Goal: Task Accomplishment & Management: Manage account settings

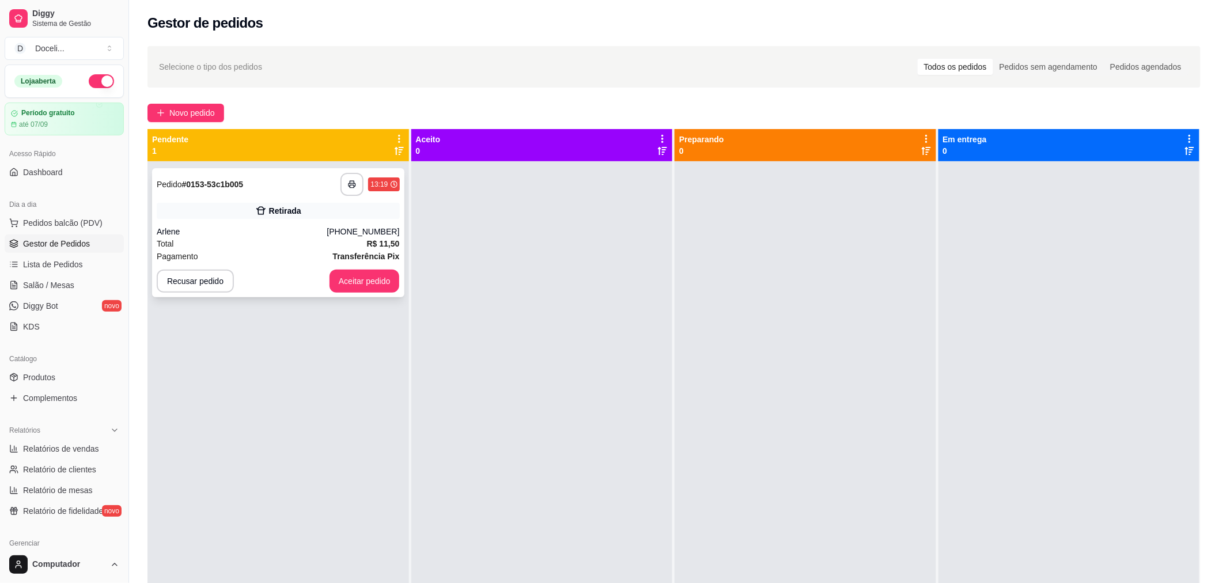
click at [245, 225] on div "**********" at bounding box center [278, 232] width 252 height 129
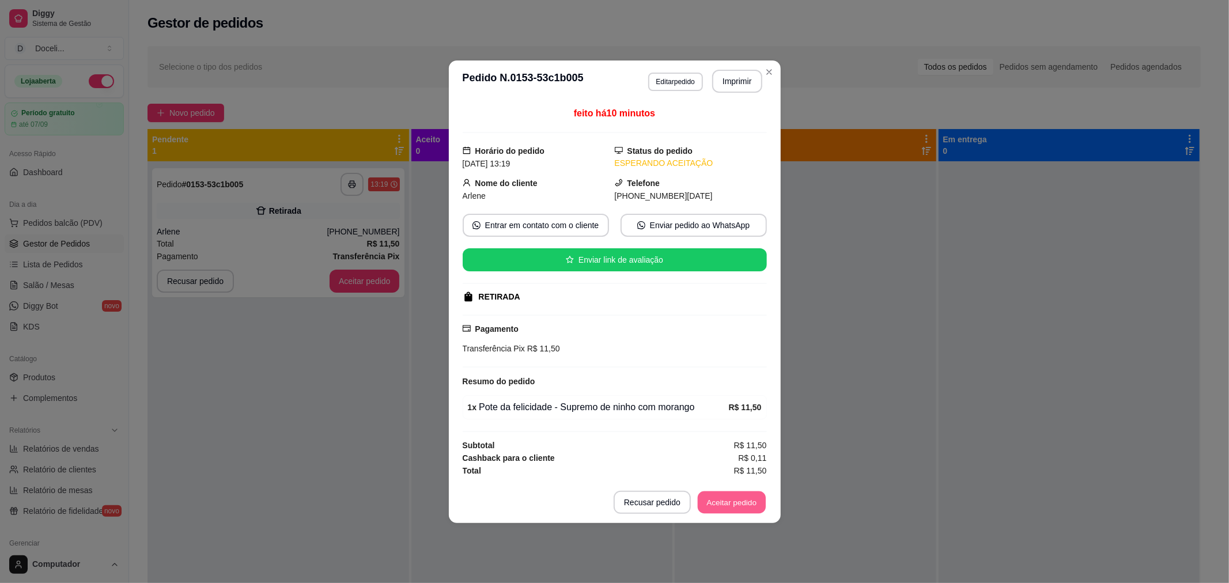
click at [715, 499] on button "Aceitar pedido" at bounding box center [732, 502] width 68 height 22
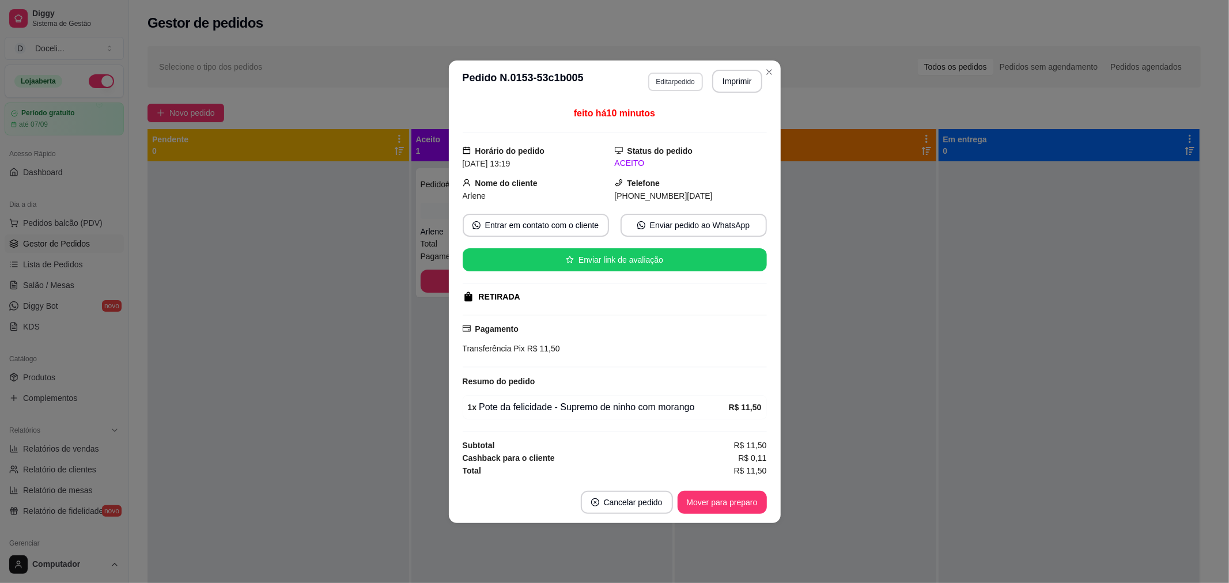
click at [686, 84] on button "Editar pedido" at bounding box center [675, 82] width 55 height 18
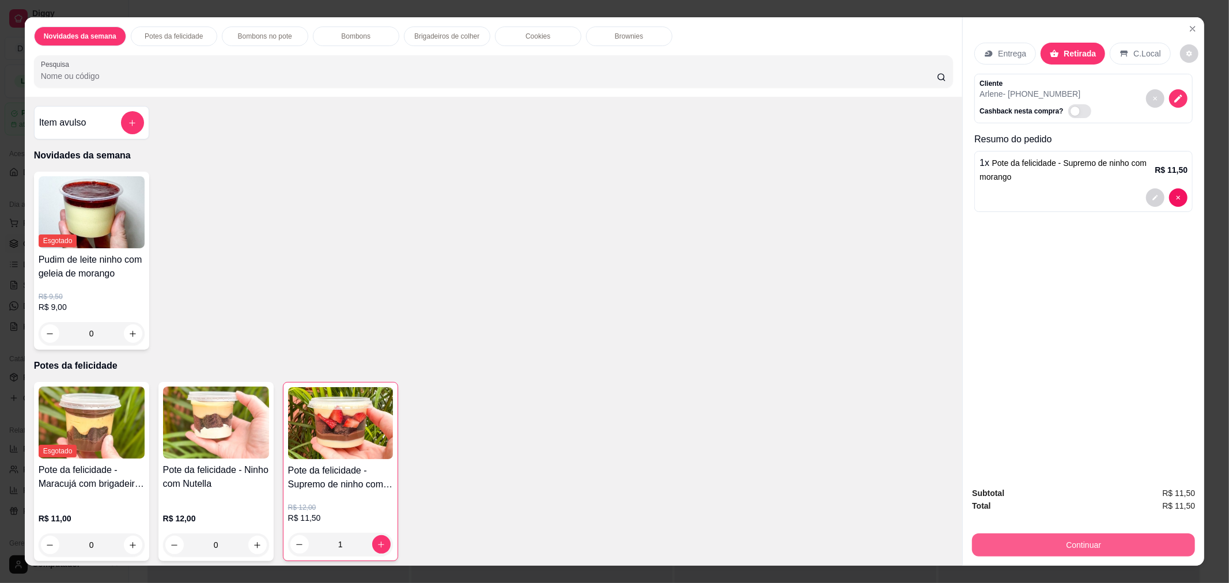
click at [1011, 537] on button "Continuar" at bounding box center [1083, 545] width 223 height 23
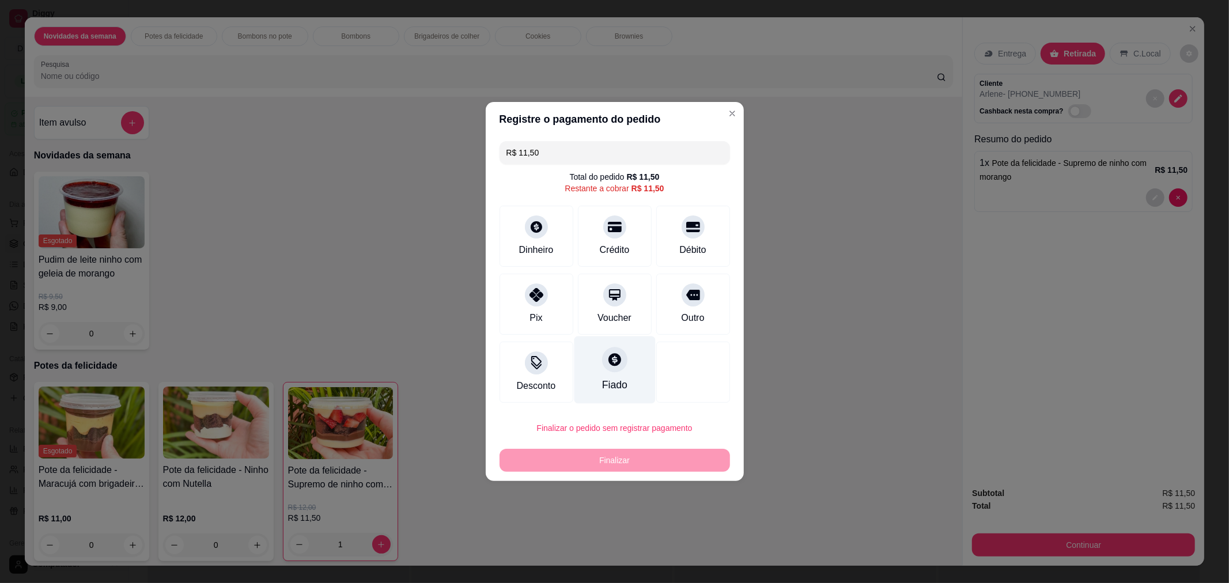
click at [615, 354] on icon at bounding box center [614, 359] width 15 height 15
type input "R$ 0,00"
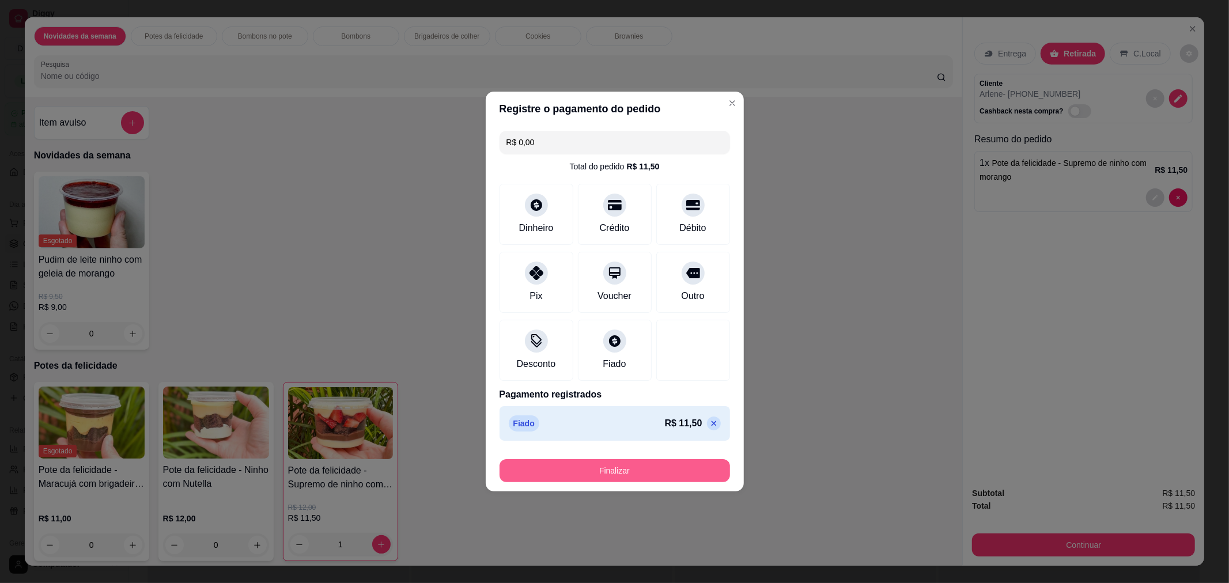
click at [631, 474] on button "Finalizar" at bounding box center [615, 470] width 231 height 23
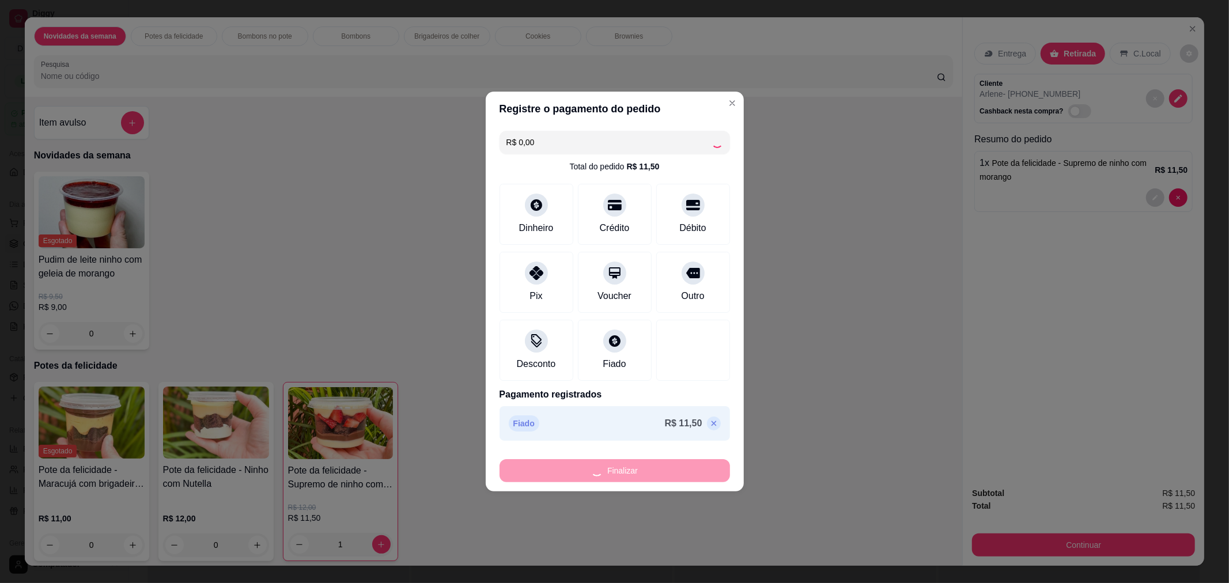
type input "0"
type input "-R$ 11,50"
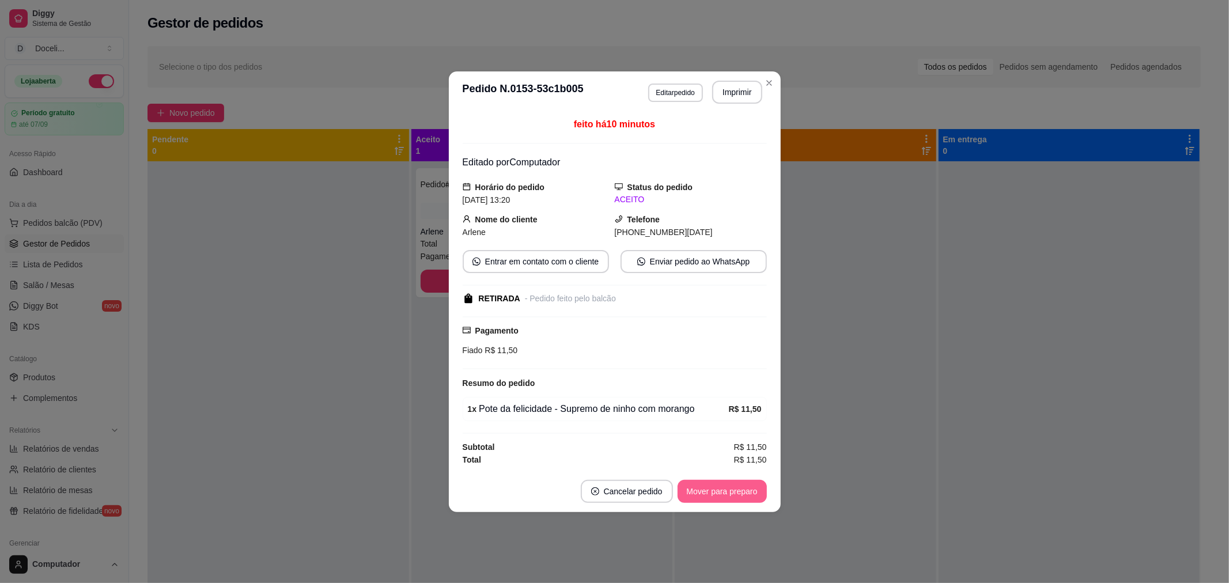
click at [700, 496] on button "Mover para preparo" at bounding box center [722, 491] width 89 height 23
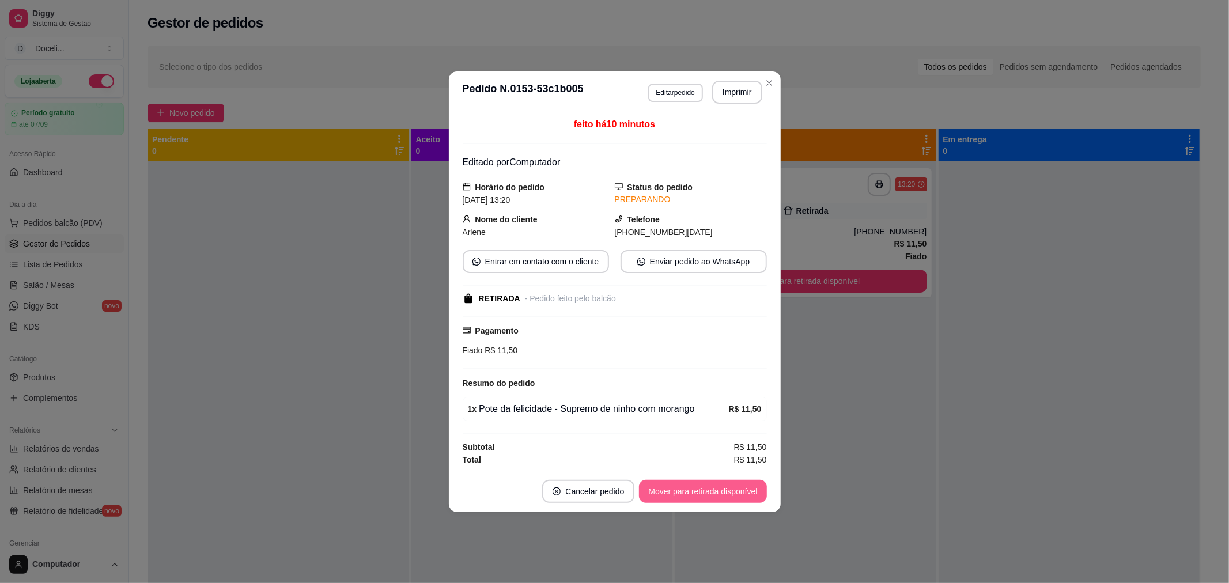
click at [722, 492] on button "Mover para retirada disponível" at bounding box center [702, 491] width 127 height 23
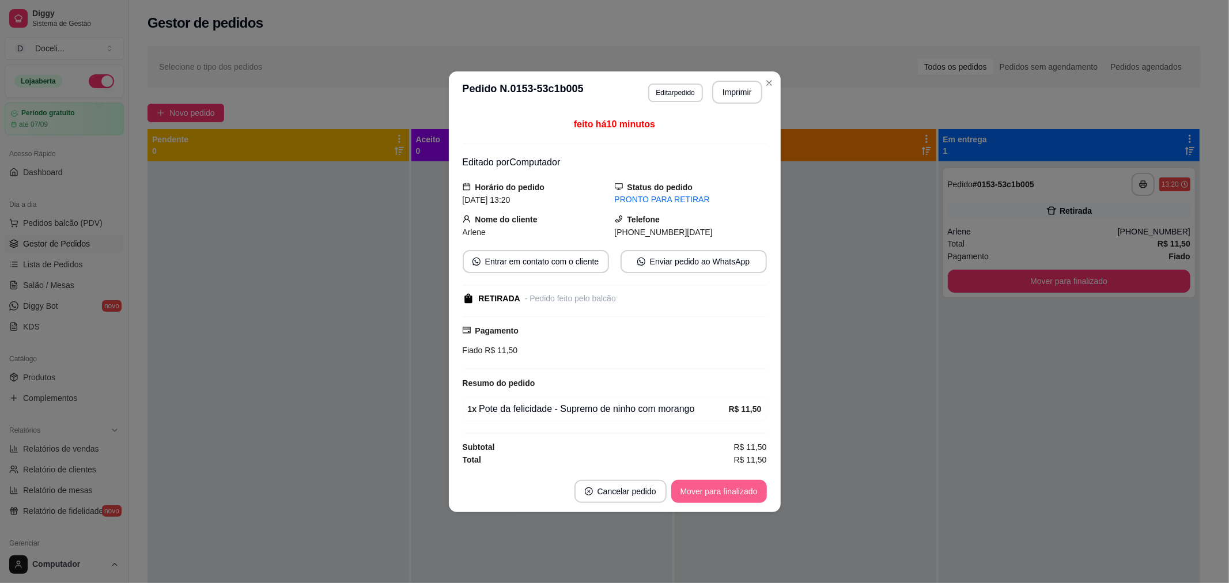
click at [722, 492] on button "Mover para finalizado" at bounding box center [719, 491] width 96 height 23
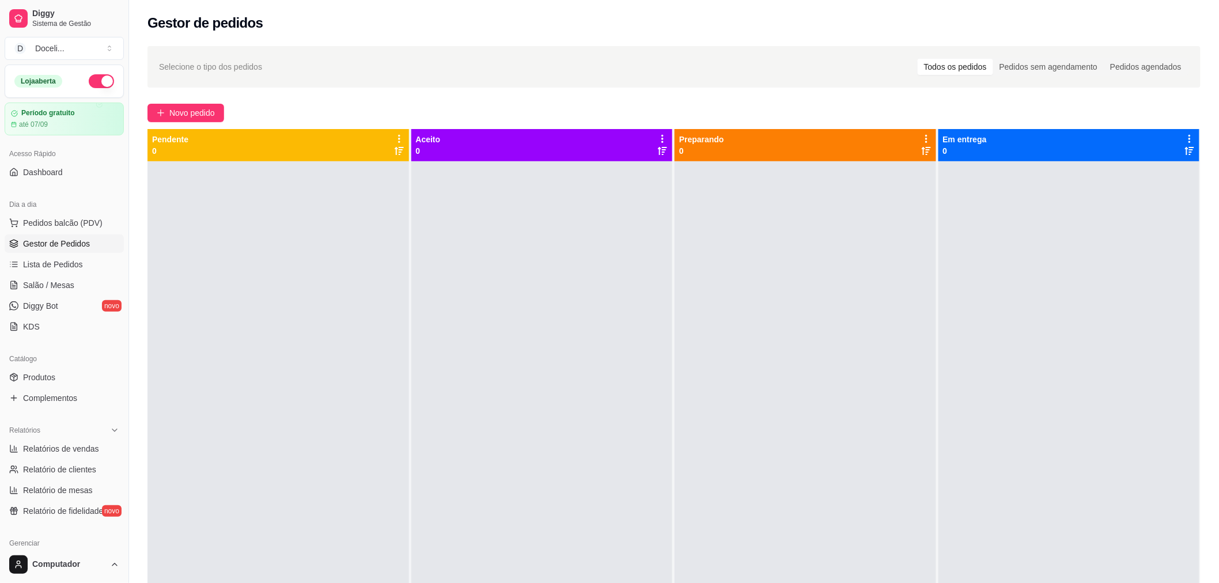
click at [350, 281] on div at bounding box center [279, 452] width 262 height 583
click at [55, 174] on span "Dashboard" at bounding box center [43, 173] width 40 height 12
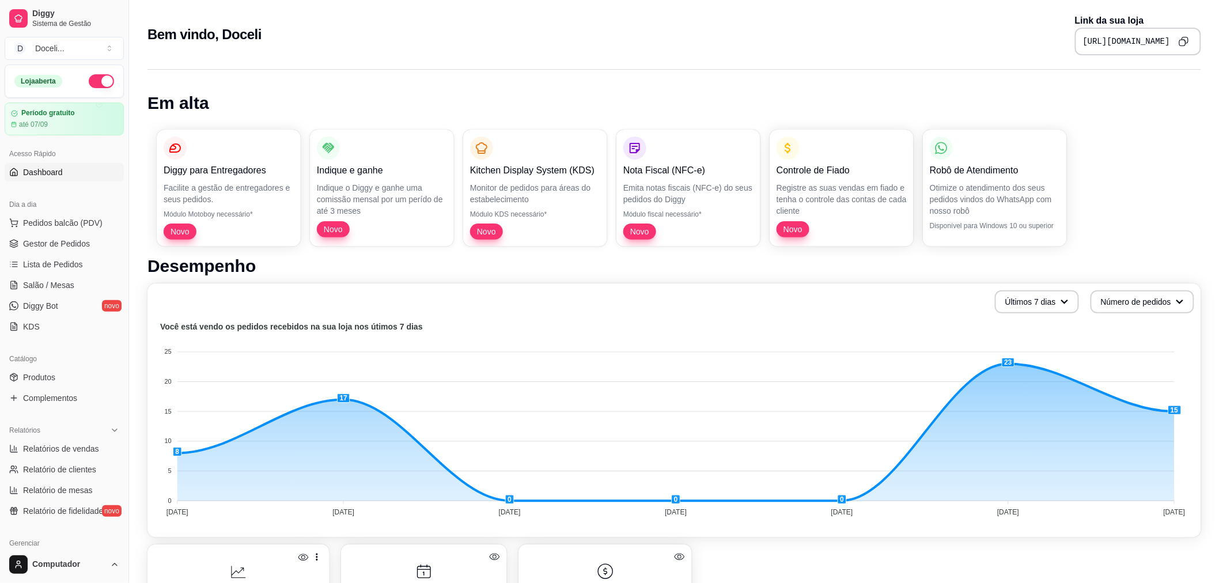
click at [1184, 39] on icon "Copy to clipboard" at bounding box center [1184, 41] width 10 height 10
click at [54, 221] on span "Pedidos balcão (PDV)" at bounding box center [63, 223] width 80 height 12
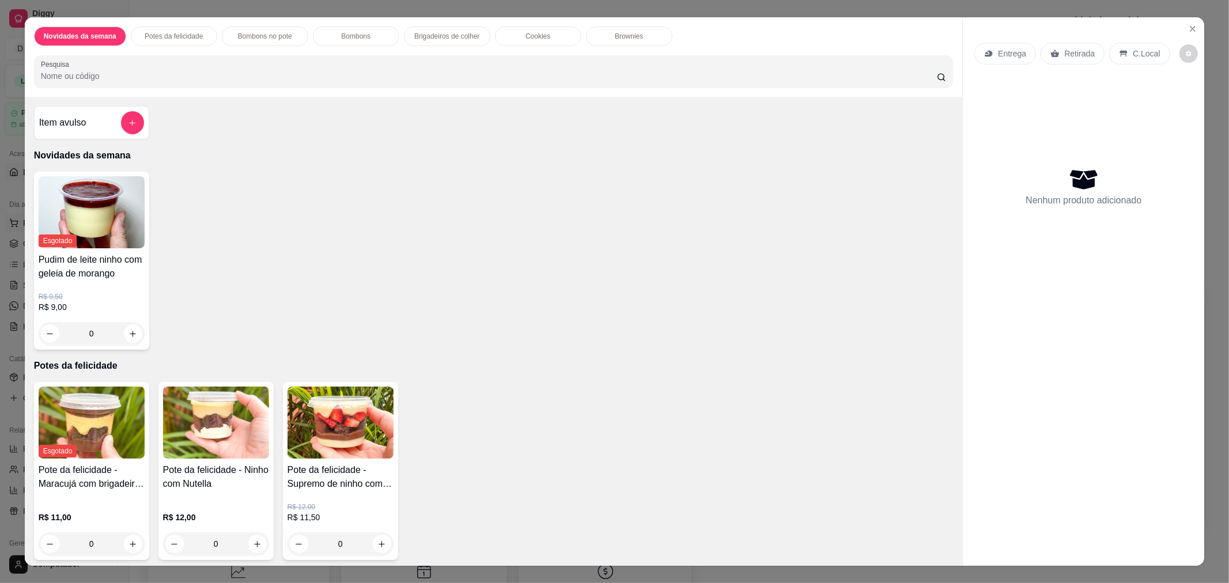
click at [52, 240] on span "Esgotado" at bounding box center [58, 241] width 39 height 13
click at [1191, 28] on icon "Close" at bounding box center [1192, 28] width 9 height 9
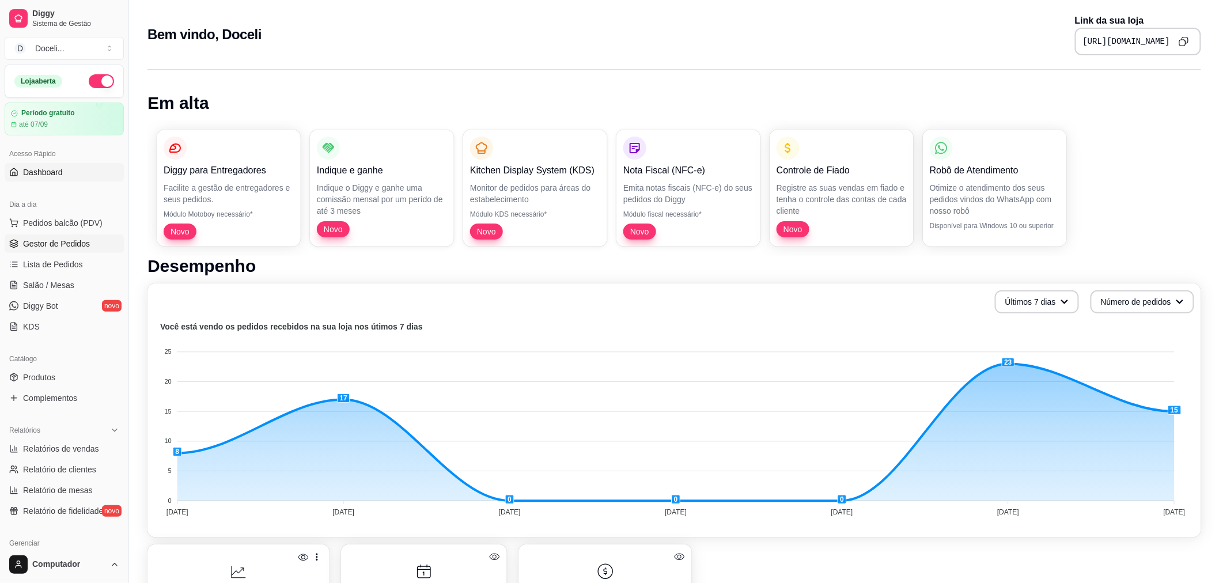
click at [55, 235] on link "Gestor de Pedidos" at bounding box center [64, 244] width 119 height 18
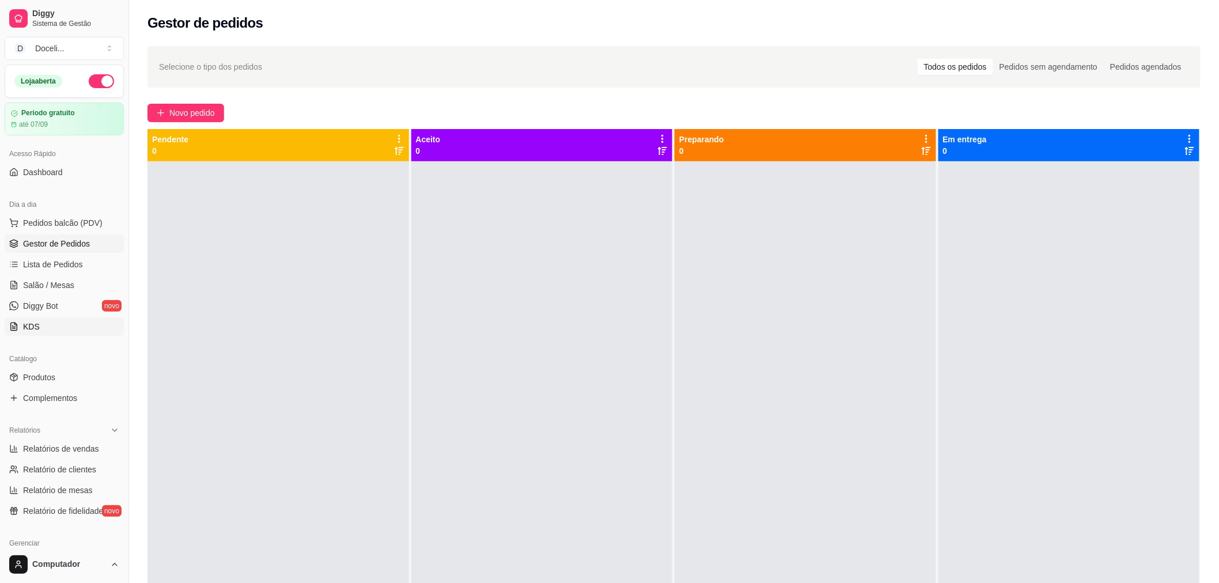
click at [49, 328] on link "KDS" at bounding box center [64, 327] width 119 height 18
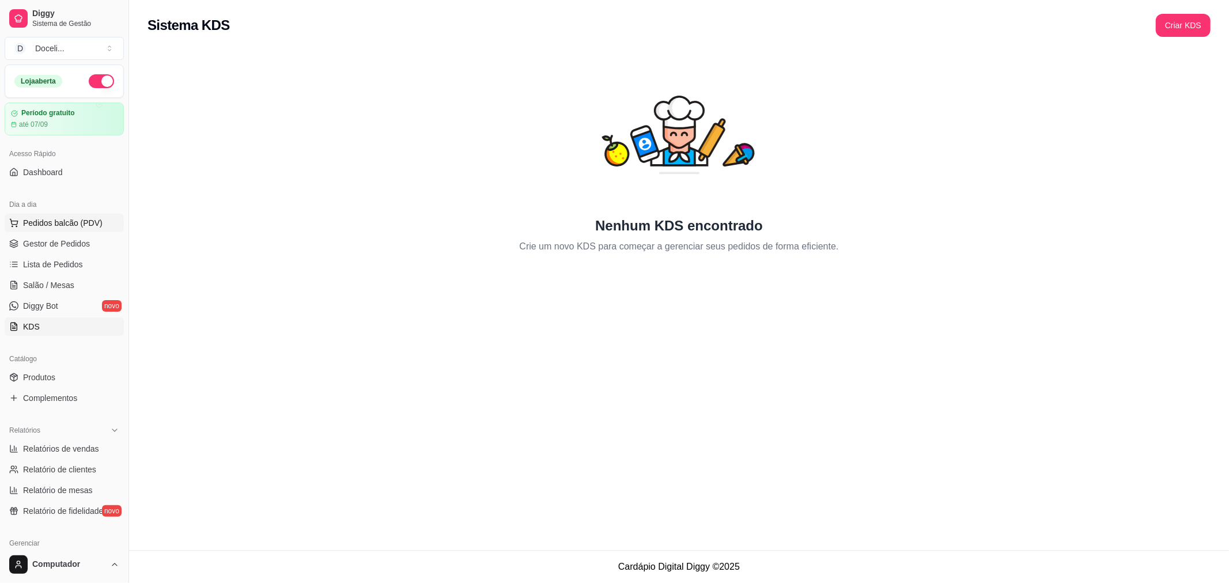
click at [64, 223] on span "Pedidos balcão (PDV)" at bounding box center [63, 223] width 80 height 12
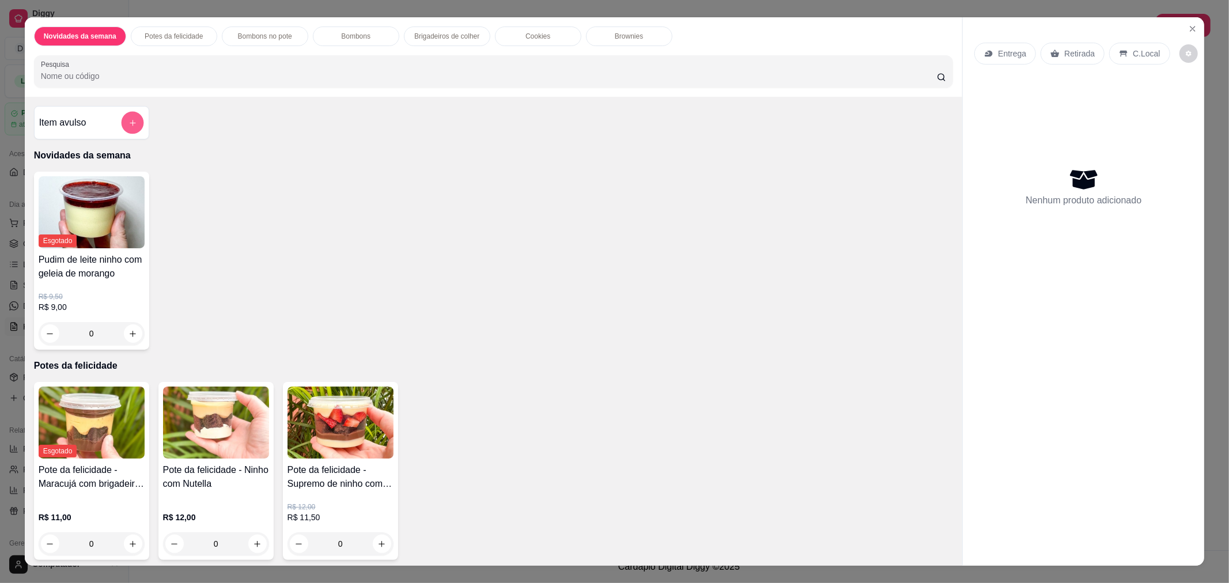
click at [135, 124] on button "add-separate-item" at bounding box center [132, 123] width 22 height 22
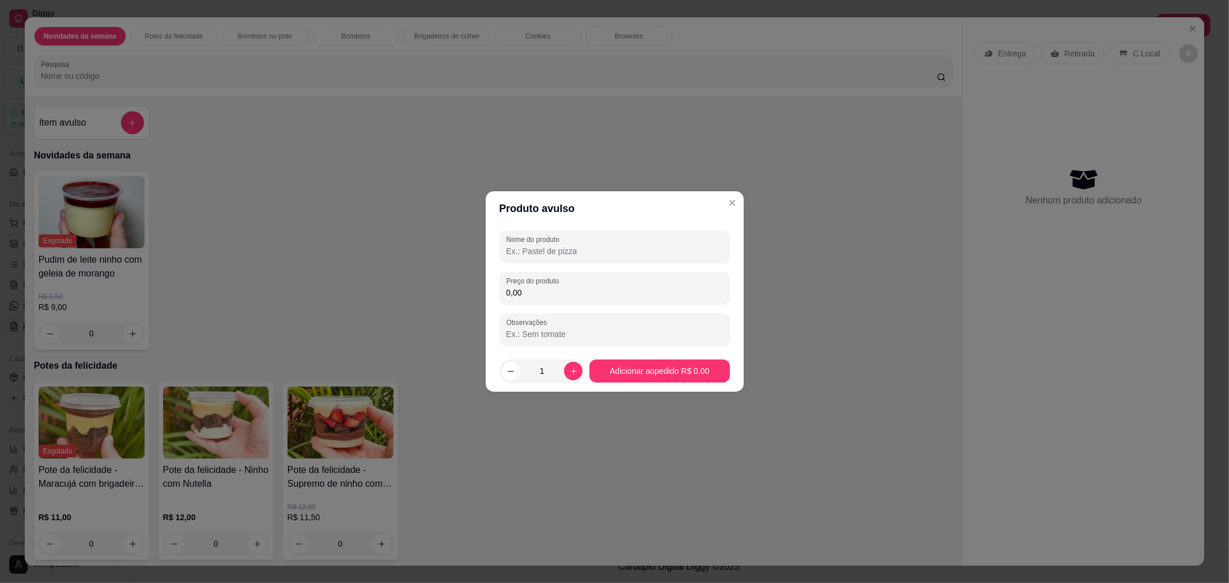
click at [540, 248] on input "Nome do produto" at bounding box center [615, 251] width 217 height 12
type input "Bombom de morango"
click at [556, 291] on input "0,00" at bounding box center [615, 293] width 217 height 12
type input "13,00"
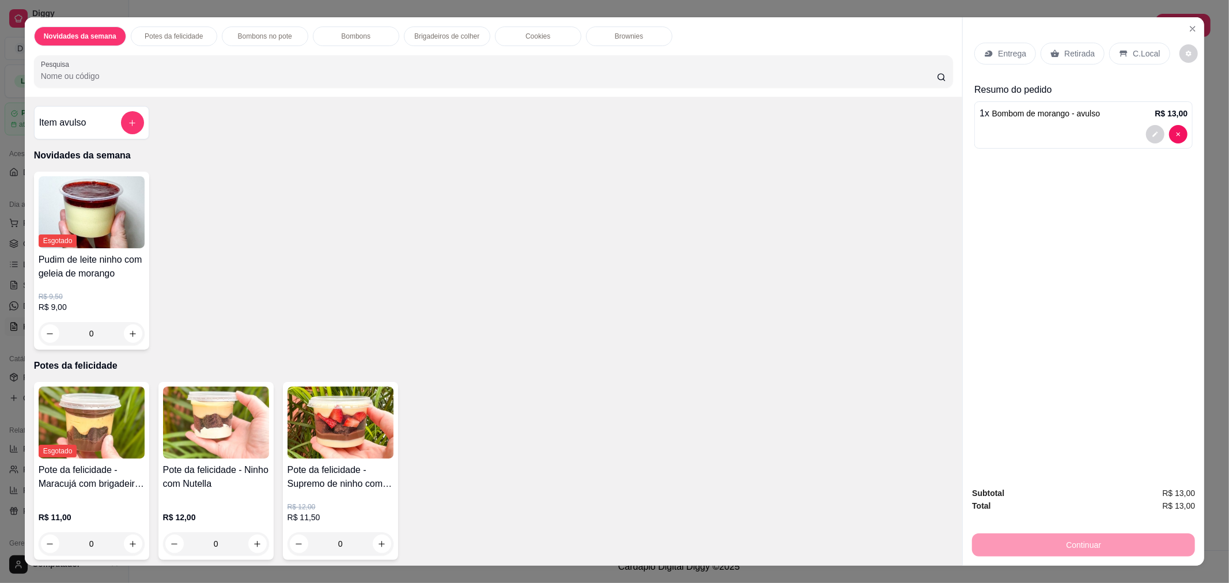
click at [1074, 56] on p "Retirada" at bounding box center [1079, 54] width 31 height 12
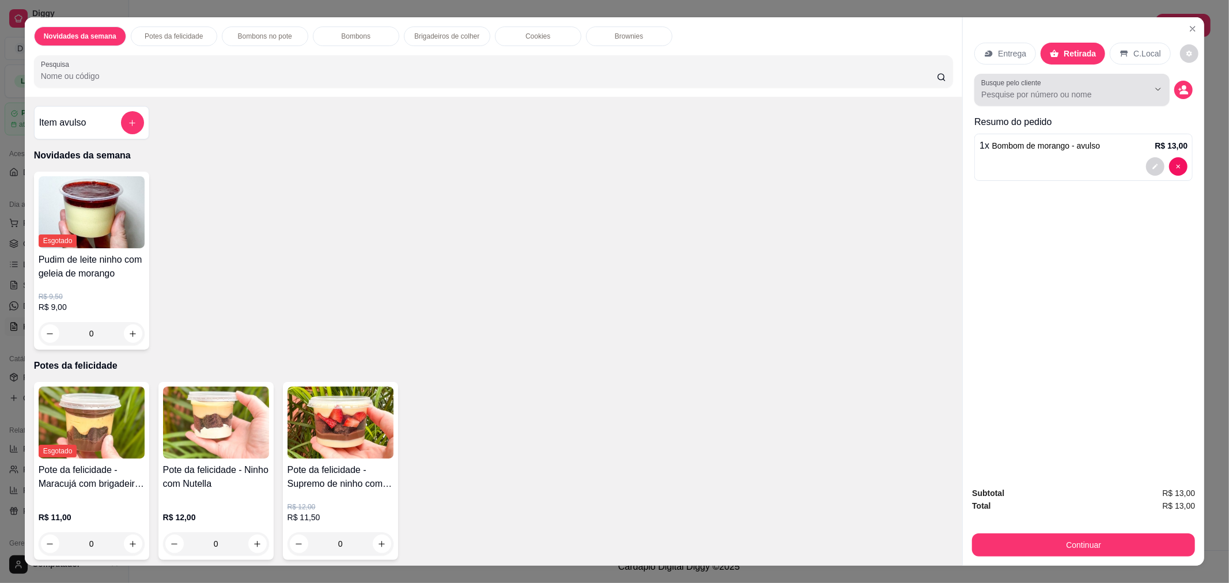
click at [1073, 95] on input "Busque pelo cliente" at bounding box center [1055, 95] width 149 height 12
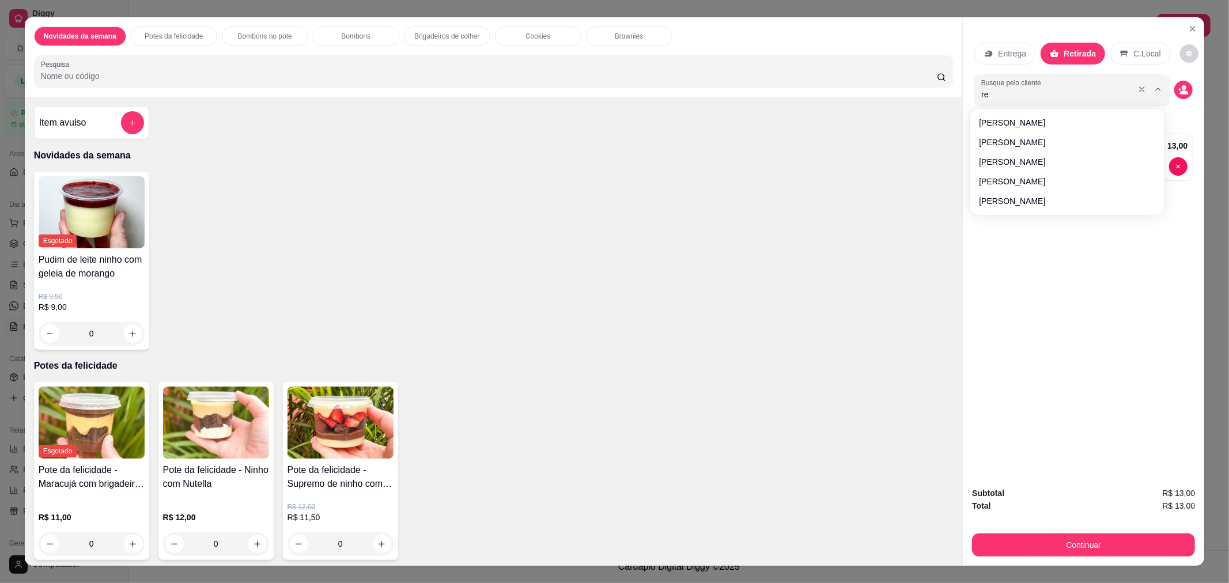
type input "reb"
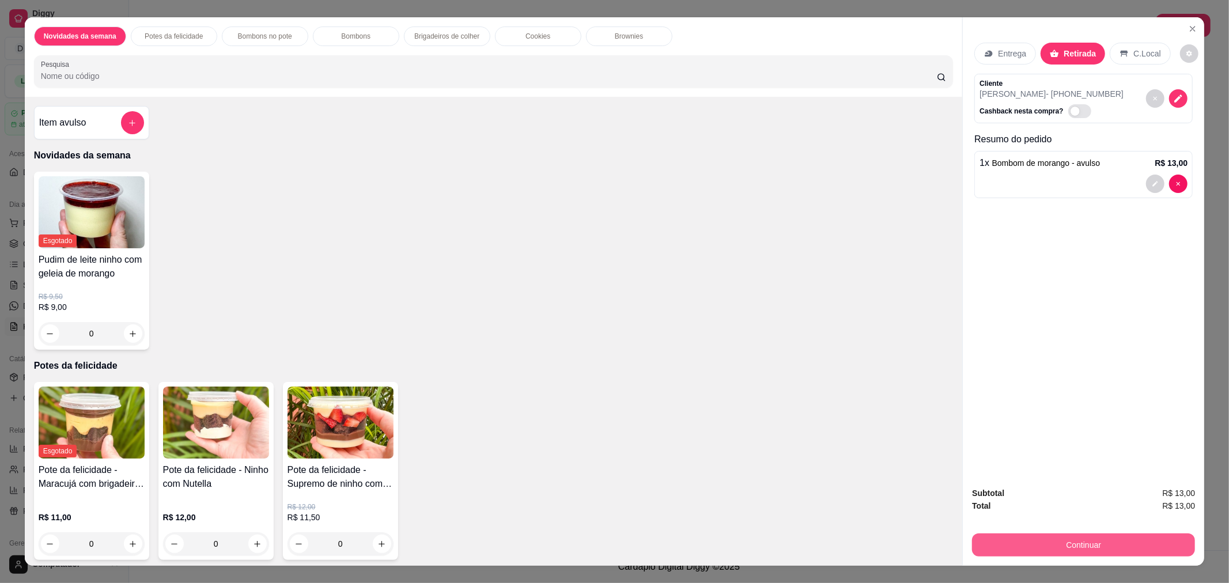
click at [1093, 543] on button "Continuar" at bounding box center [1083, 545] width 223 height 23
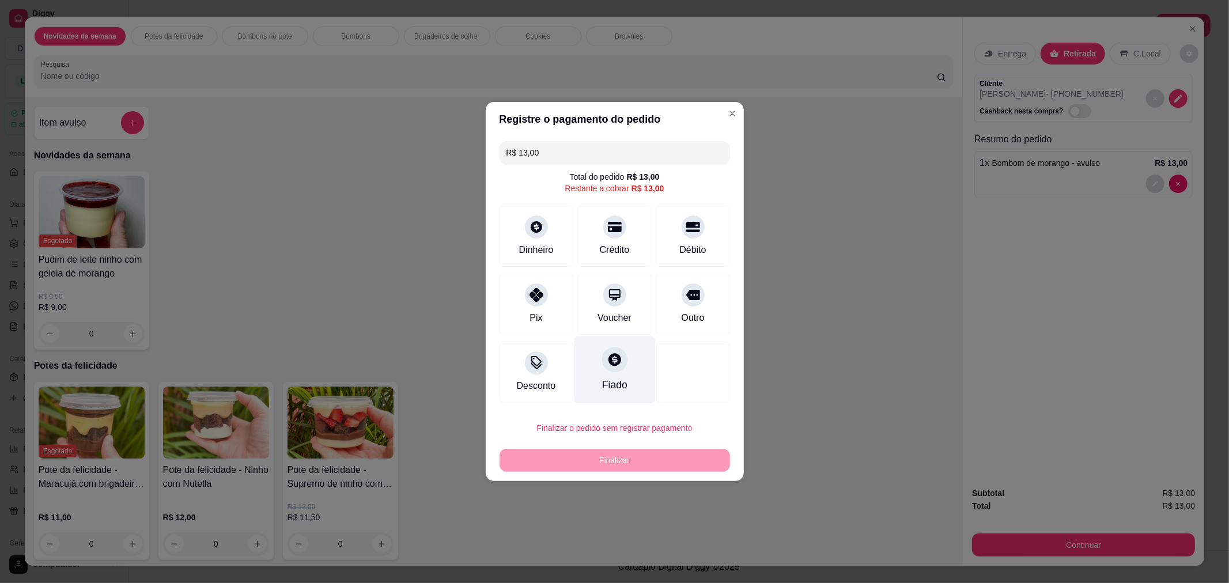
click at [609, 362] on icon at bounding box center [614, 359] width 15 height 15
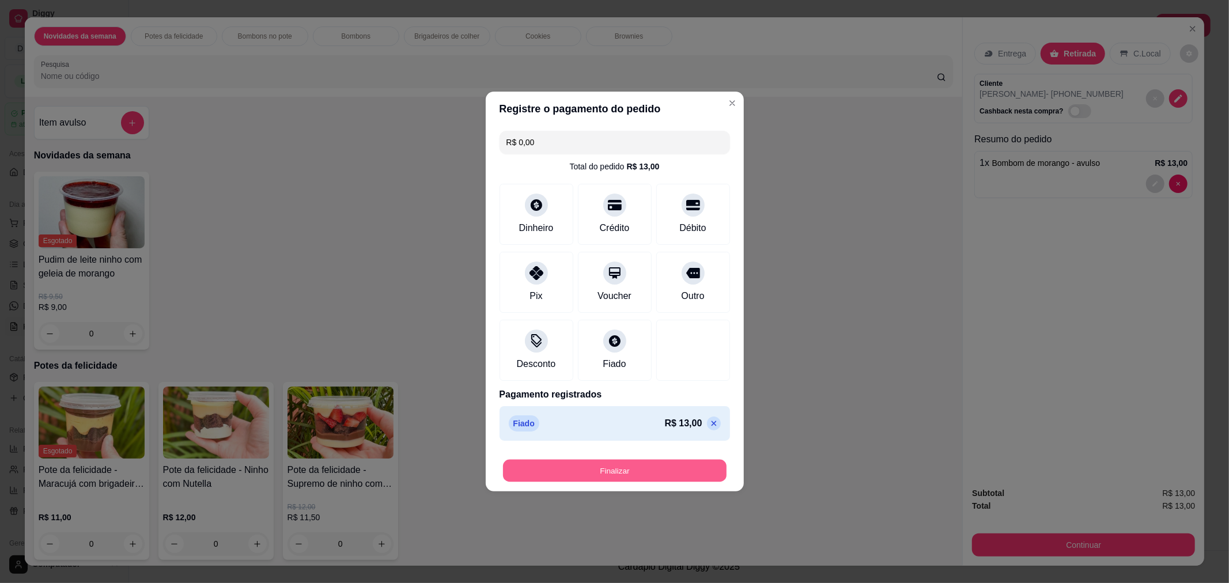
click at [631, 469] on button "Finalizar" at bounding box center [615, 471] width 224 height 22
type input "-R$ 13,00"
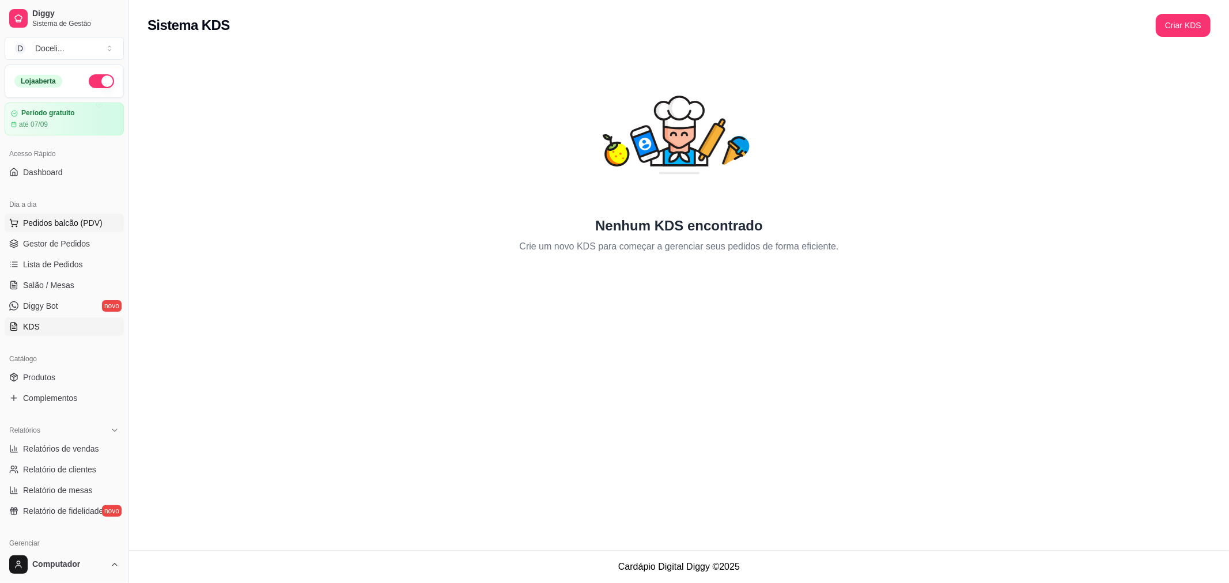
click at [56, 221] on span "Pedidos balcão (PDV)" at bounding box center [63, 223] width 80 height 12
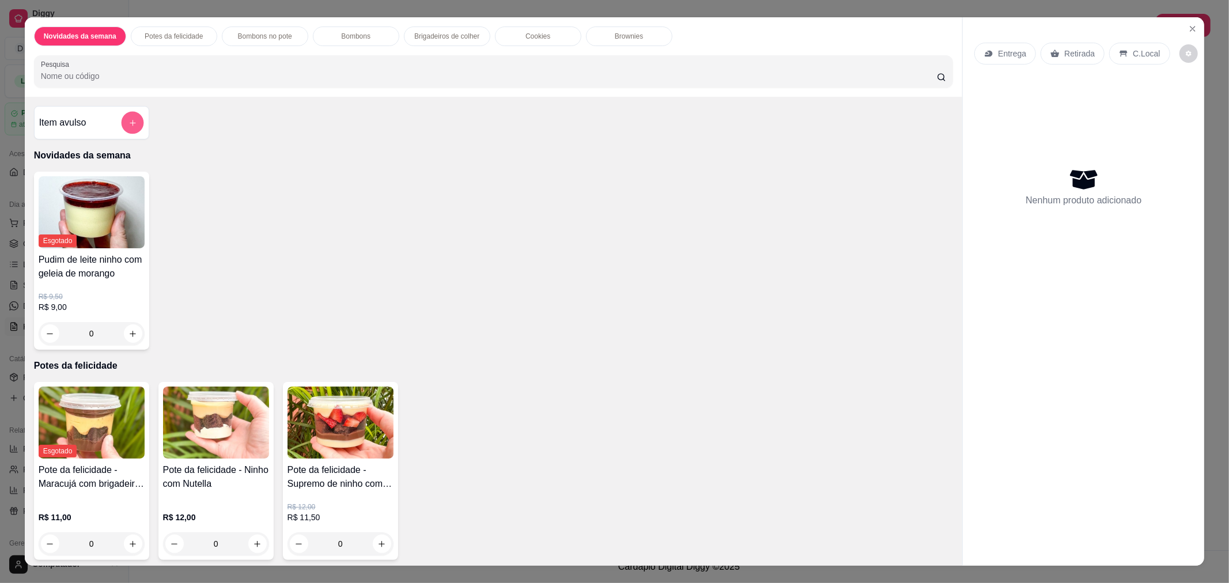
click at [128, 119] on icon "add-separate-item" at bounding box center [132, 123] width 9 height 9
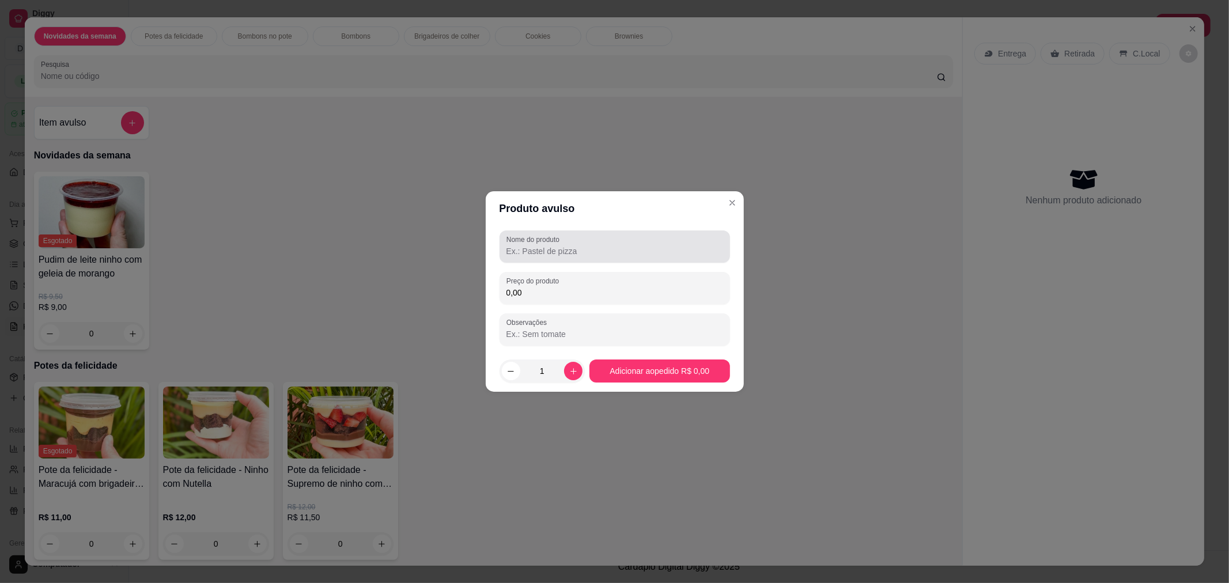
click at [535, 252] on input "Nome do produto" at bounding box center [615, 251] width 217 height 12
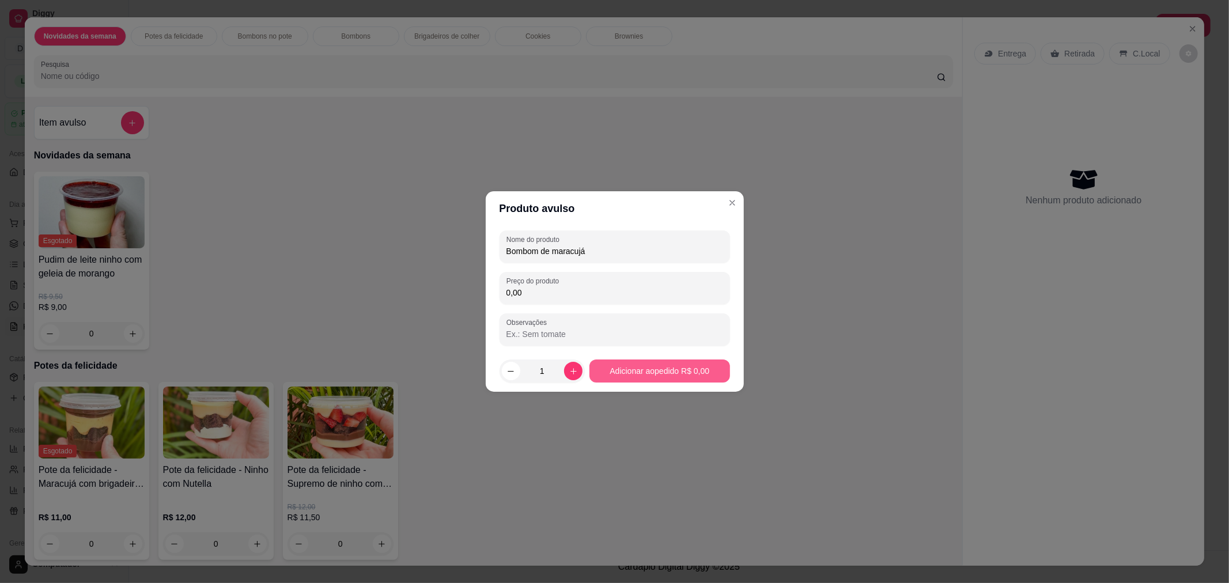
type input "Bombom de maracujá"
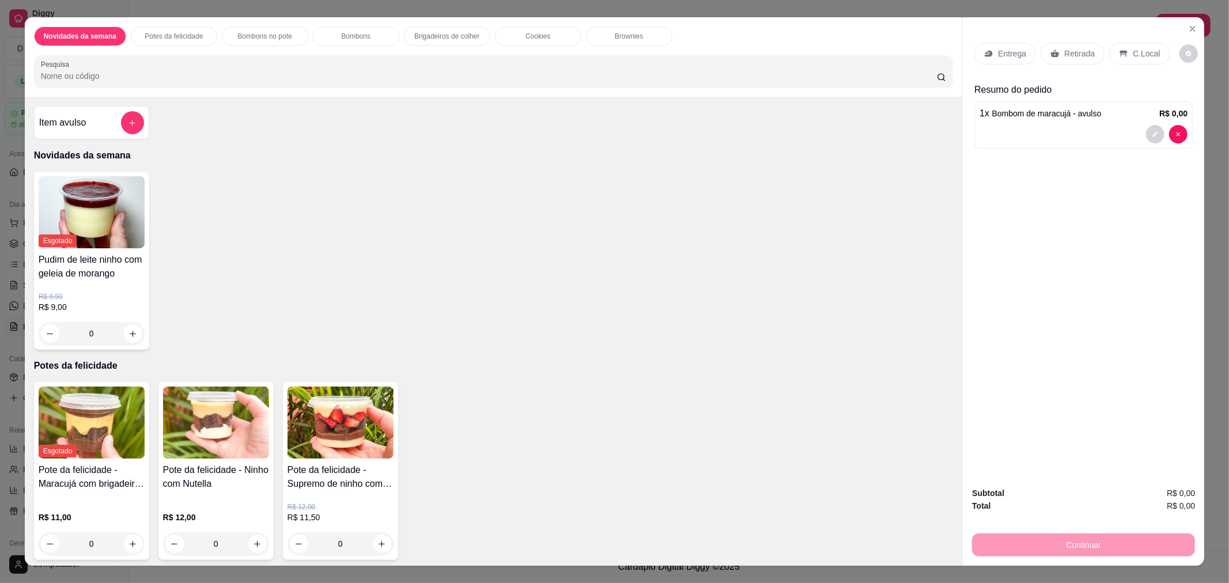
click at [1068, 53] on p "Retirada" at bounding box center [1079, 54] width 31 height 12
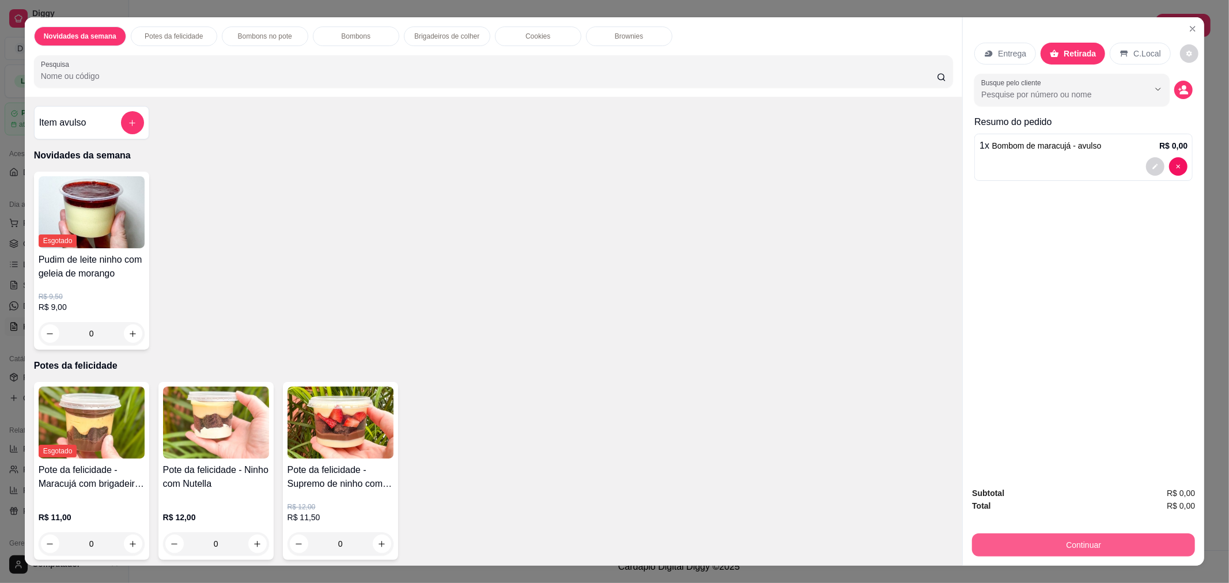
click at [1078, 546] on button "Continuar" at bounding box center [1083, 545] width 223 height 23
click at [1046, 80] on div at bounding box center [1072, 89] width 182 height 23
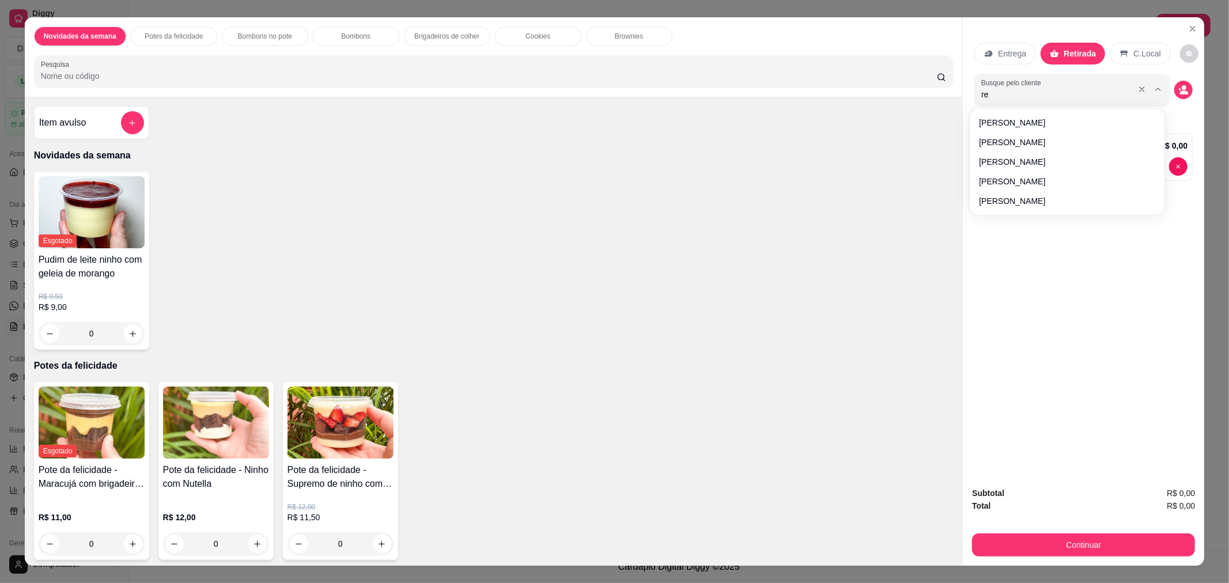
type input "reb"
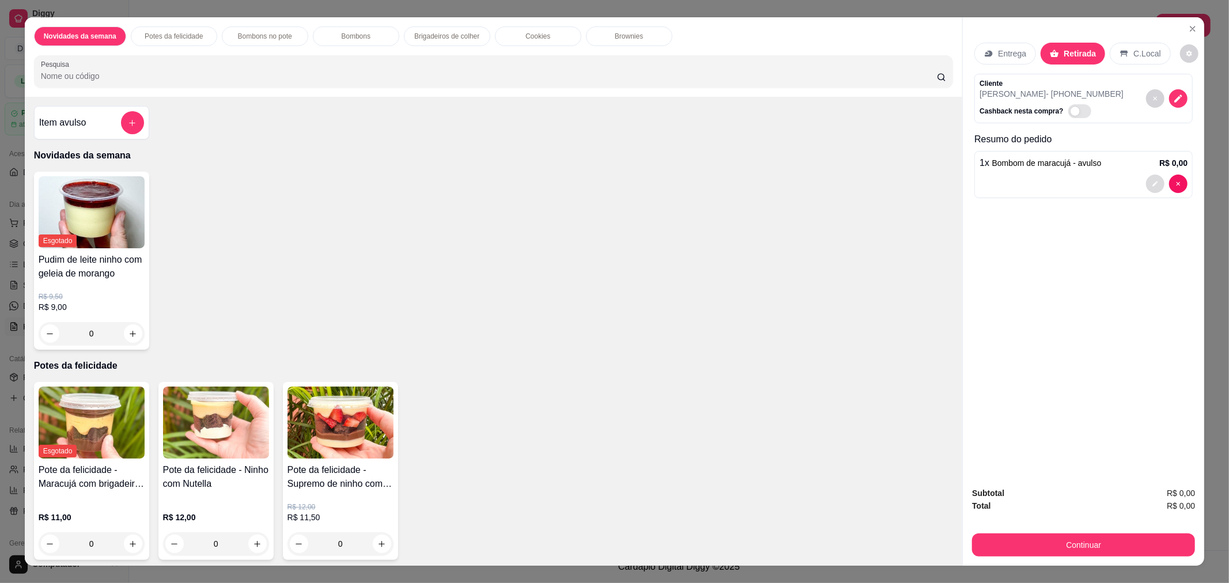
click at [1153, 184] on icon "decrease-product-quantity" at bounding box center [1155, 184] width 5 height 5
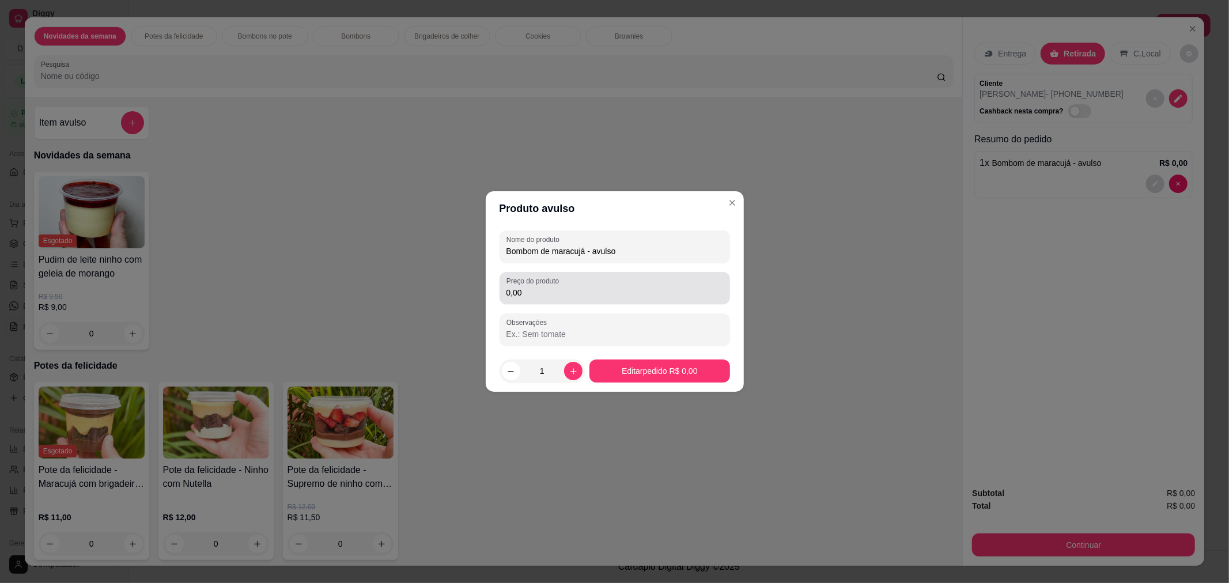
click at [559, 300] on div "0,00" at bounding box center [615, 288] width 217 height 23
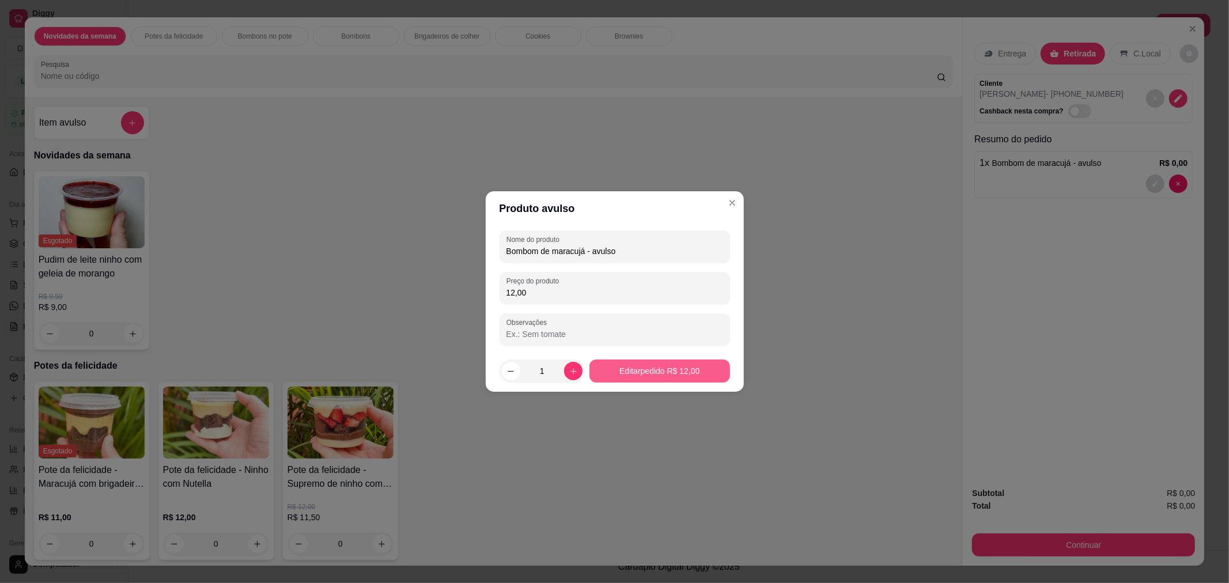
type input "12,00"
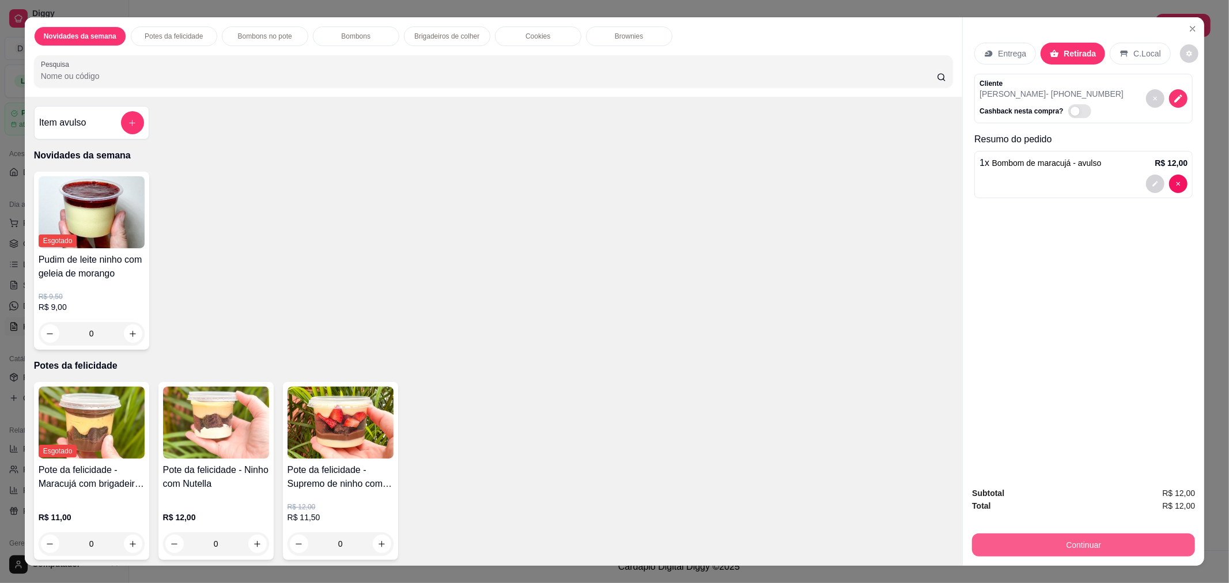
click at [1073, 541] on button "Continuar" at bounding box center [1083, 545] width 223 height 23
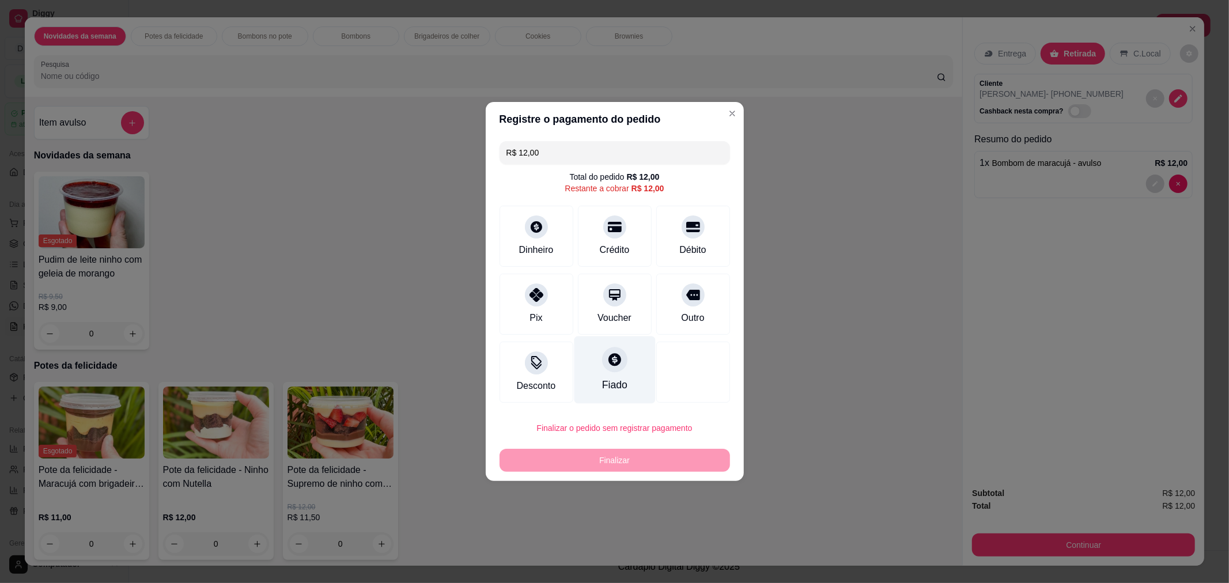
click at [615, 354] on icon at bounding box center [614, 359] width 15 height 15
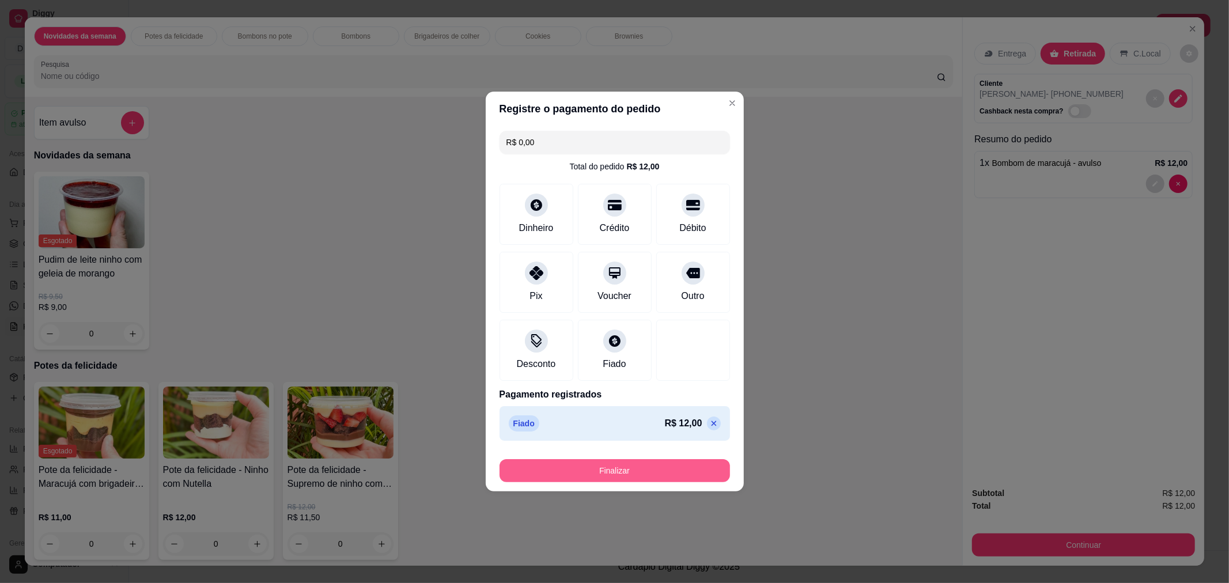
click at [617, 467] on button "Finalizar" at bounding box center [615, 470] width 231 height 23
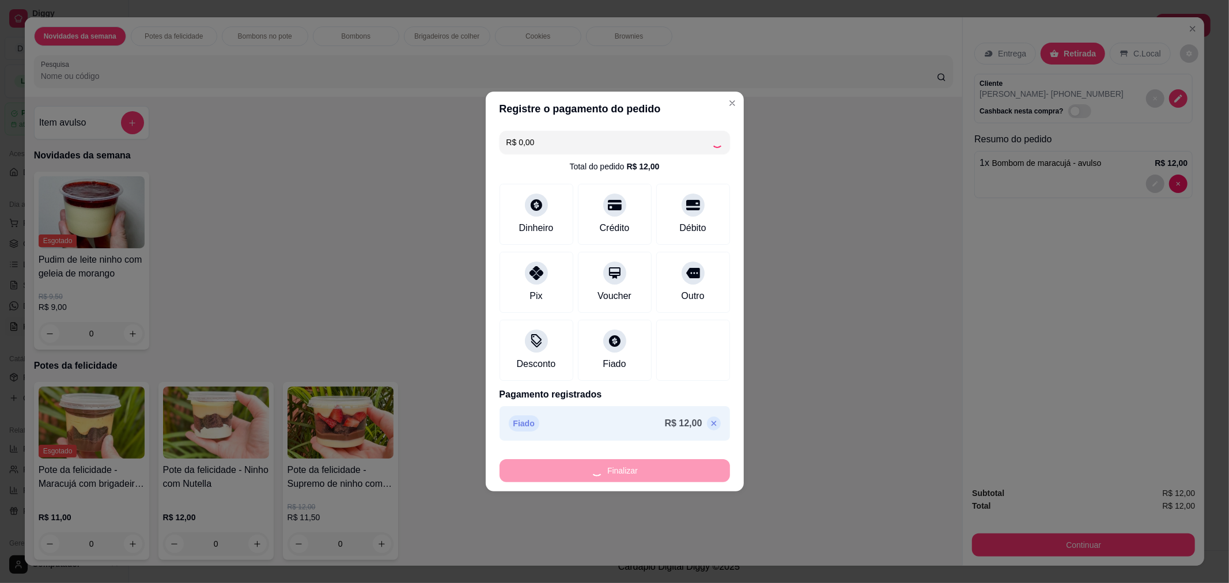
type input "-R$ 12,00"
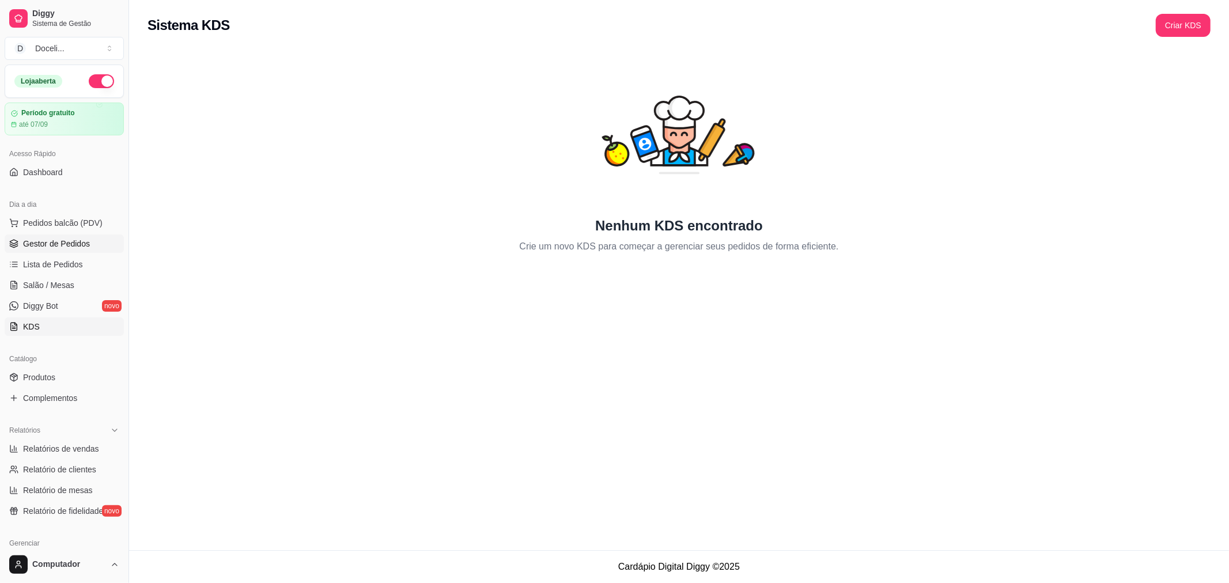
click at [59, 235] on link "Gestor de Pedidos" at bounding box center [64, 244] width 119 height 18
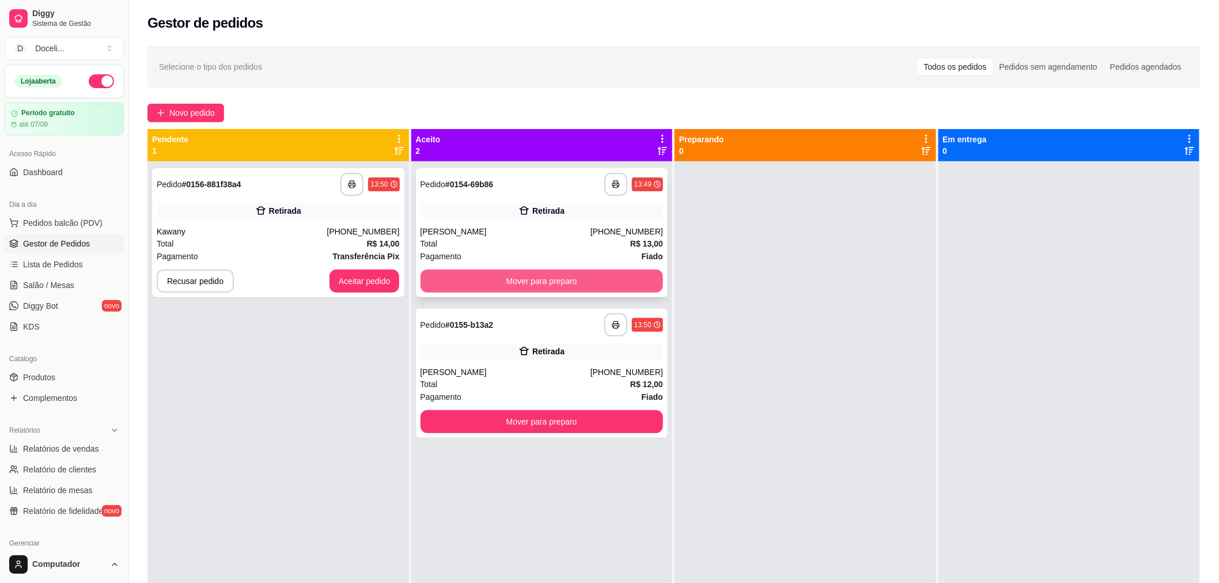
click at [531, 280] on button "Mover para preparo" at bounding box center [542, 281] width 243 height 23
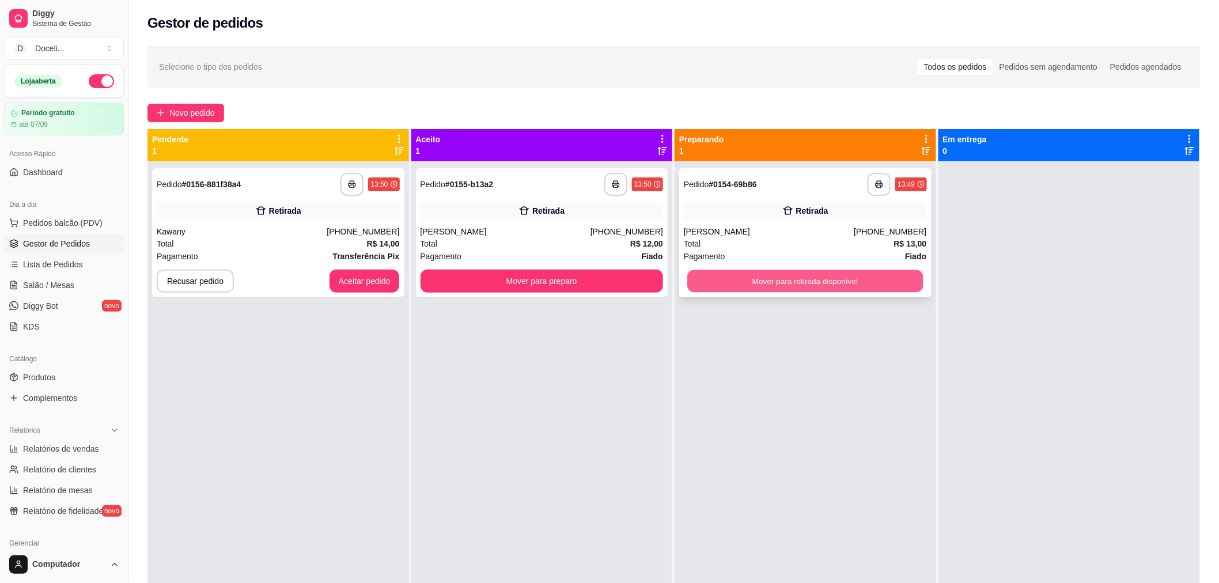
click at [733, 280] on button "Mover para retirada disponível" at bounding box center [806, 281] width 236 height 22
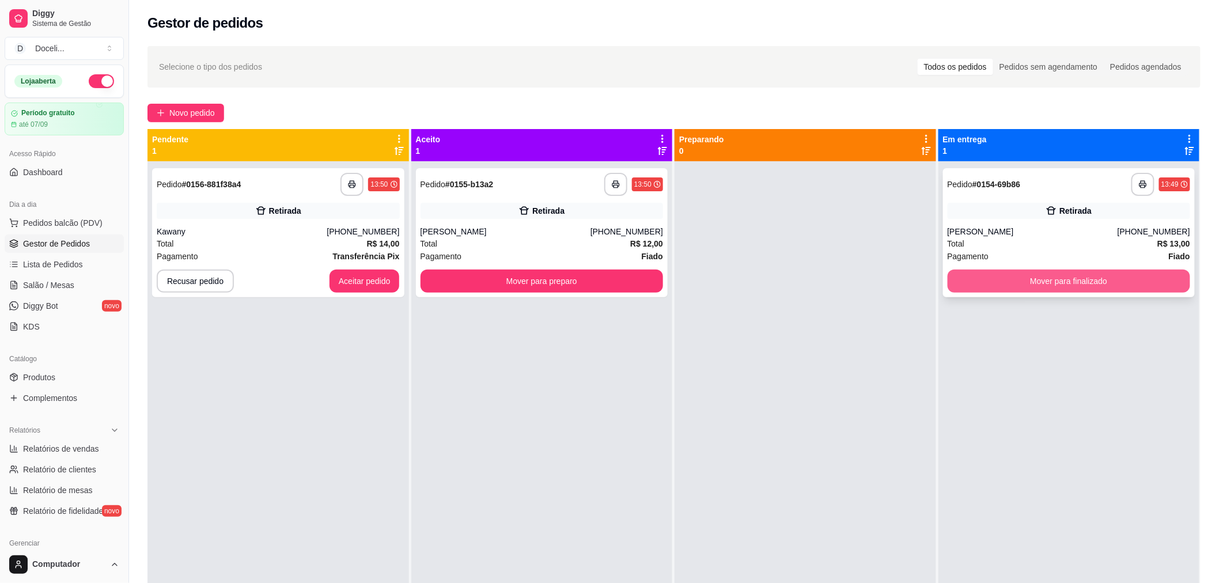
click at [1060, 281] on button "Mover para finalizado" at bounding box center [1069, 281] width 243 height 23
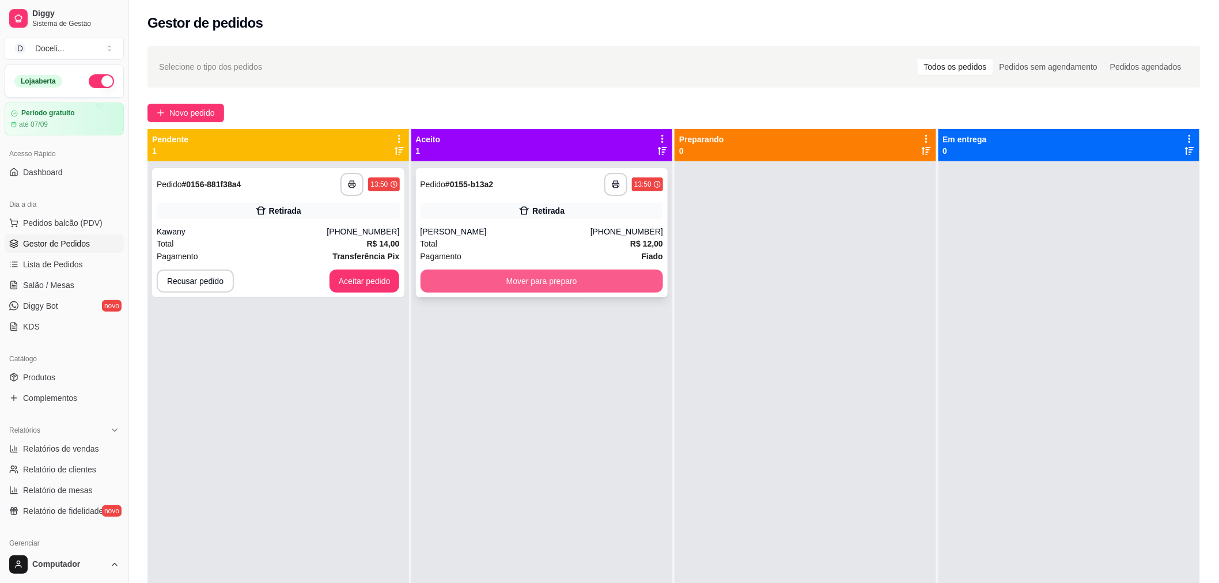
click at [588, 286] on button "Mover para preparo" at bounding box center [542, 281] width 243 height 23
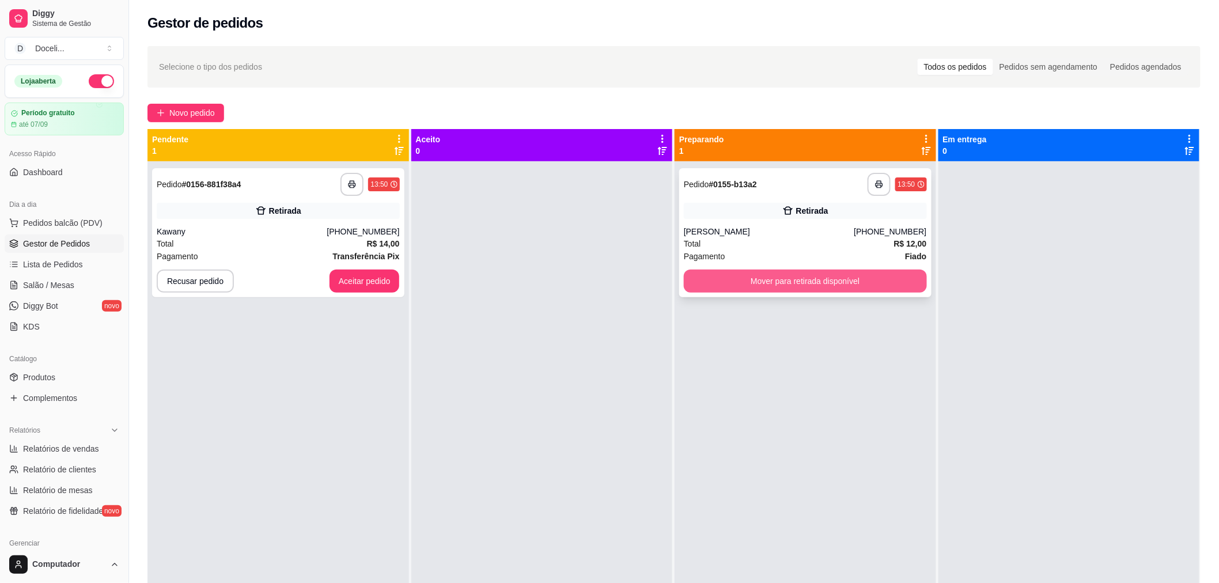
click at [845, 282] on button "Mover para retirada disponível" at bounding box center [805, 281] width 243 height 23
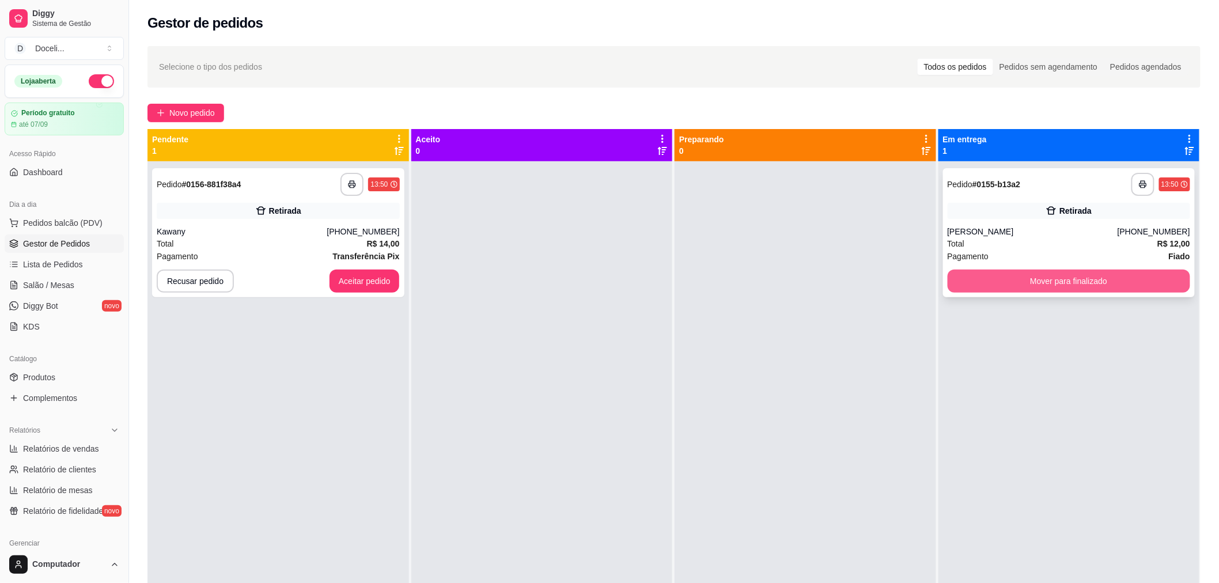
click at [1064, 277] on button "Mover para finalizado" at bounding box center [1069, 281] width 243 height 23
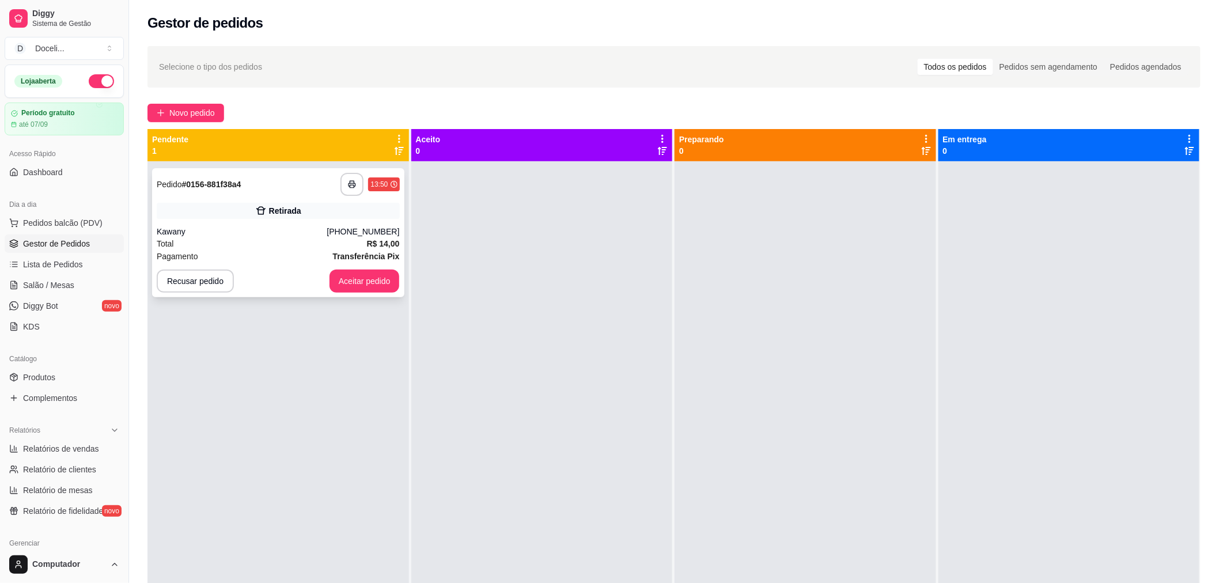
click at [285, 186] on div "**********" at bounding box center [278, 184] width 243 height 23
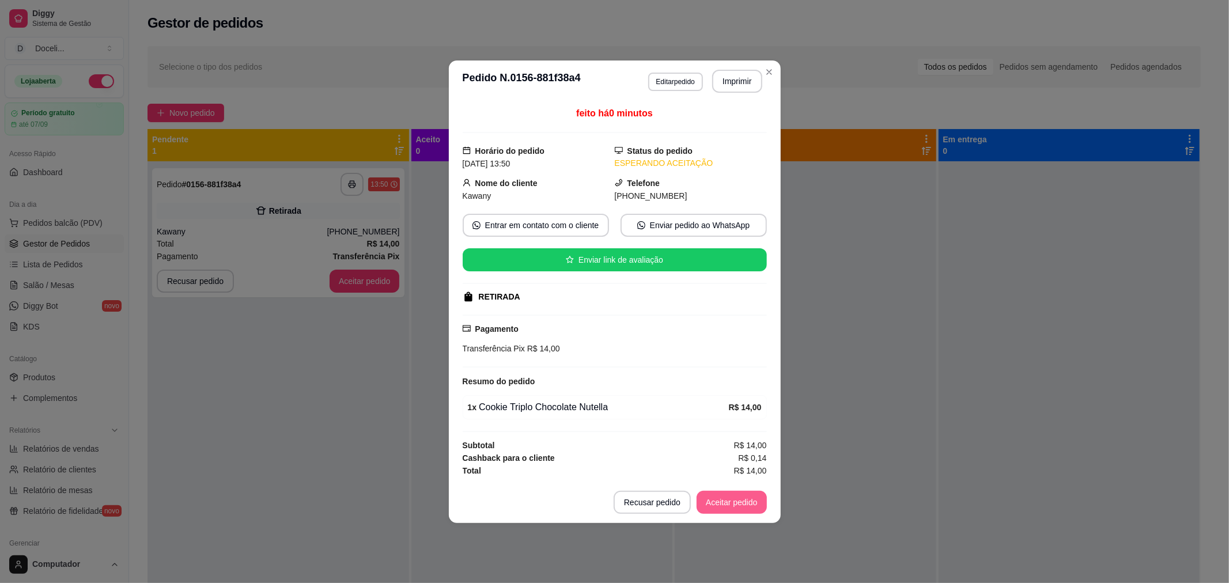
click at [738, 501] on button "Aceitar pedido" at bounding box center [732, 502] width 70 height 23
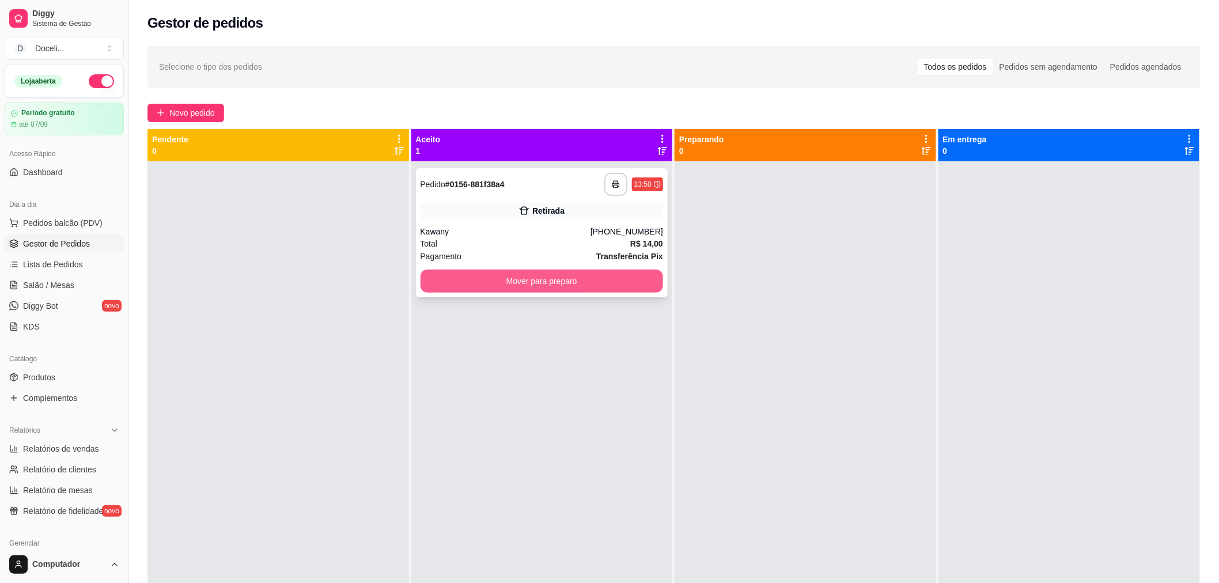
click at [550, 273] on button "Mover para preparo" at bounding box center [542, 281] width 243 height 23
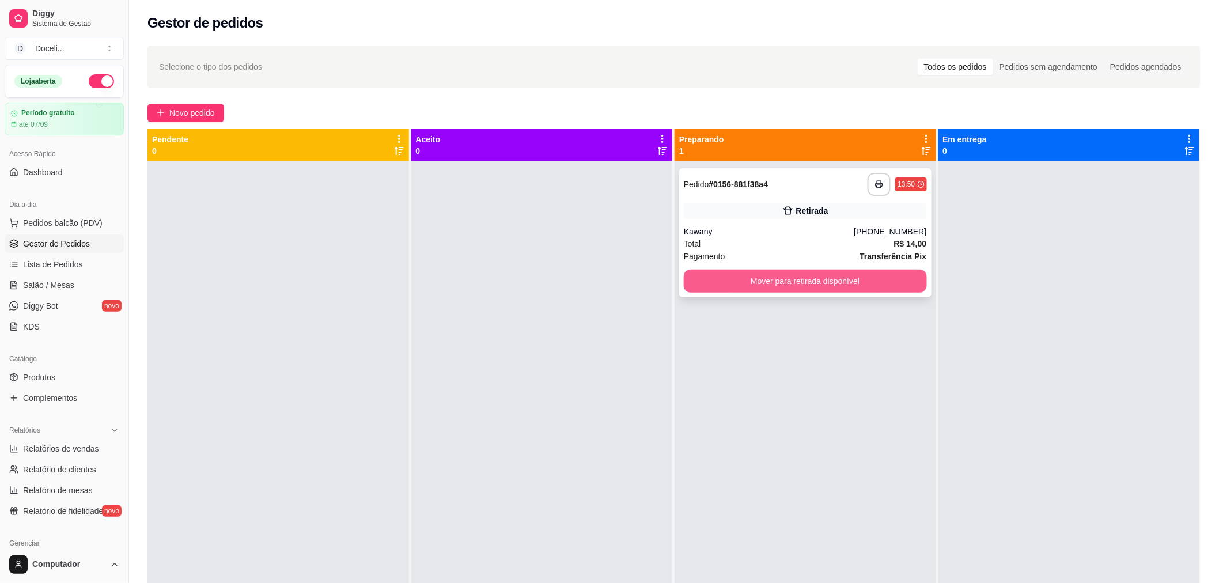
click at [756, 283] on button "Mover para retirada disponível" at bounding box center [805, 281] width 243 height 23
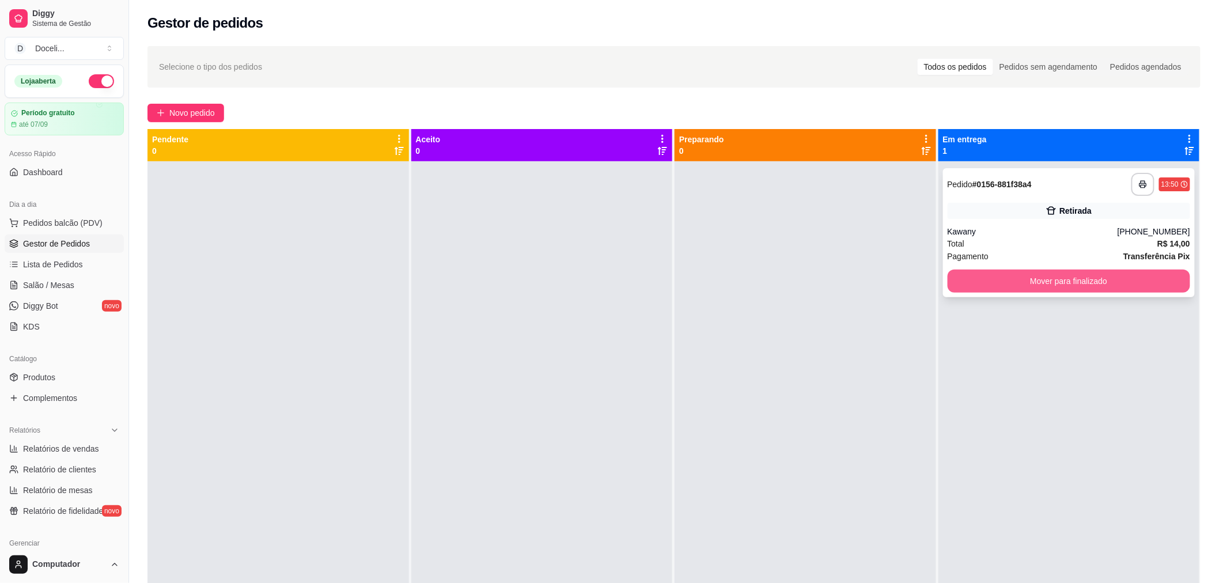
click at [1032, 271] on button "Mover para finalizado" at bounding box center [1069, 281] width 243 height 23
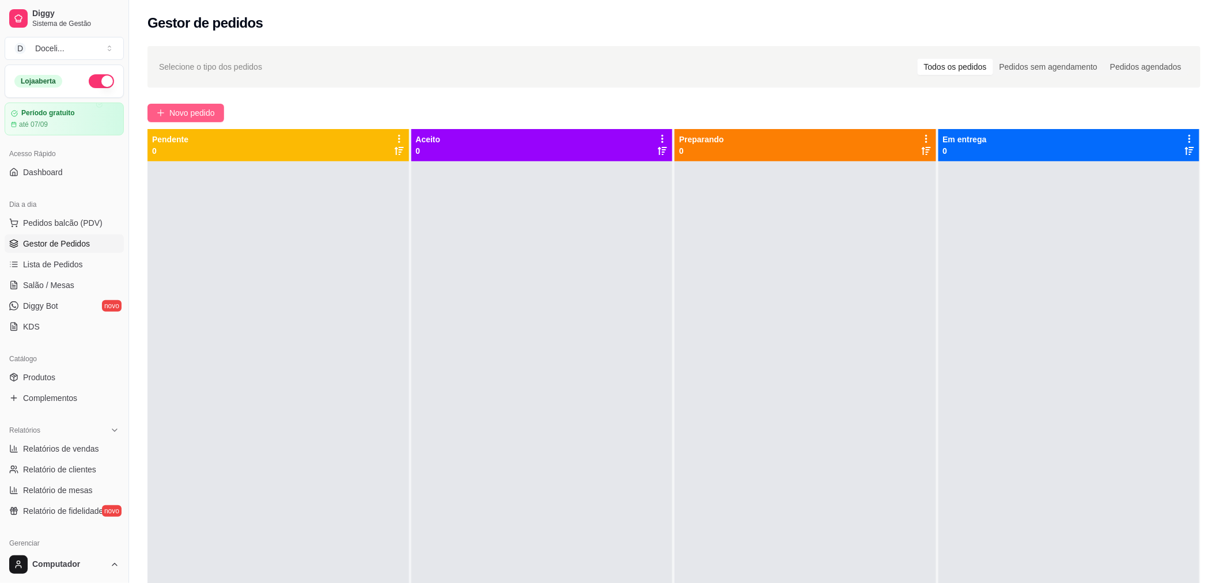
click at [179, 111] on span "Novo pedido" at bounding box center [192, 113] width 46 height 13
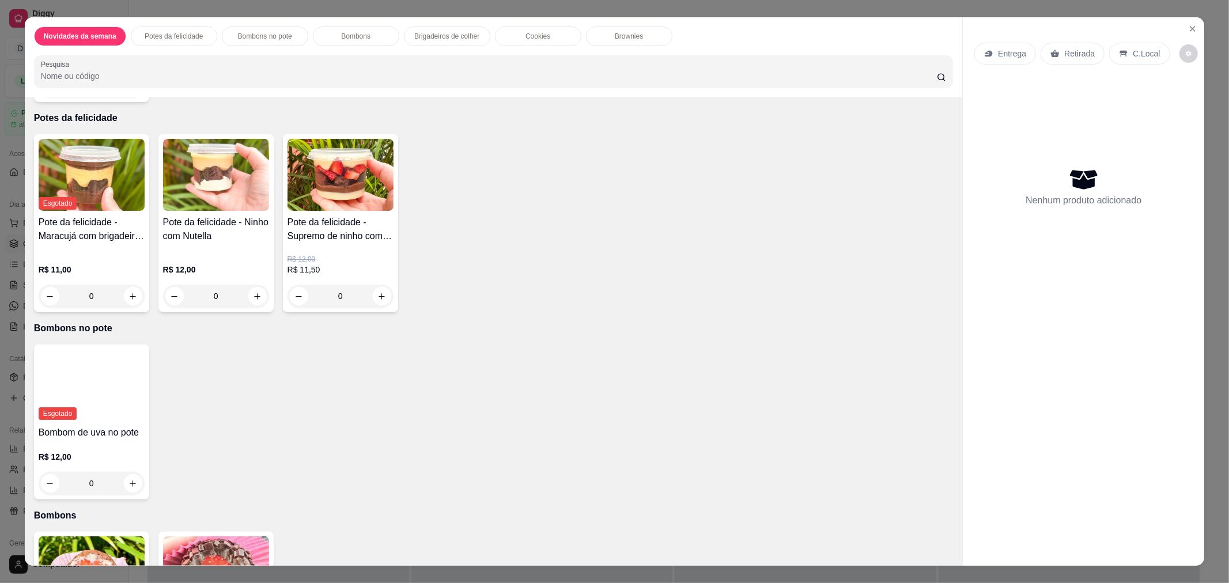
scroll to position [512, 0]
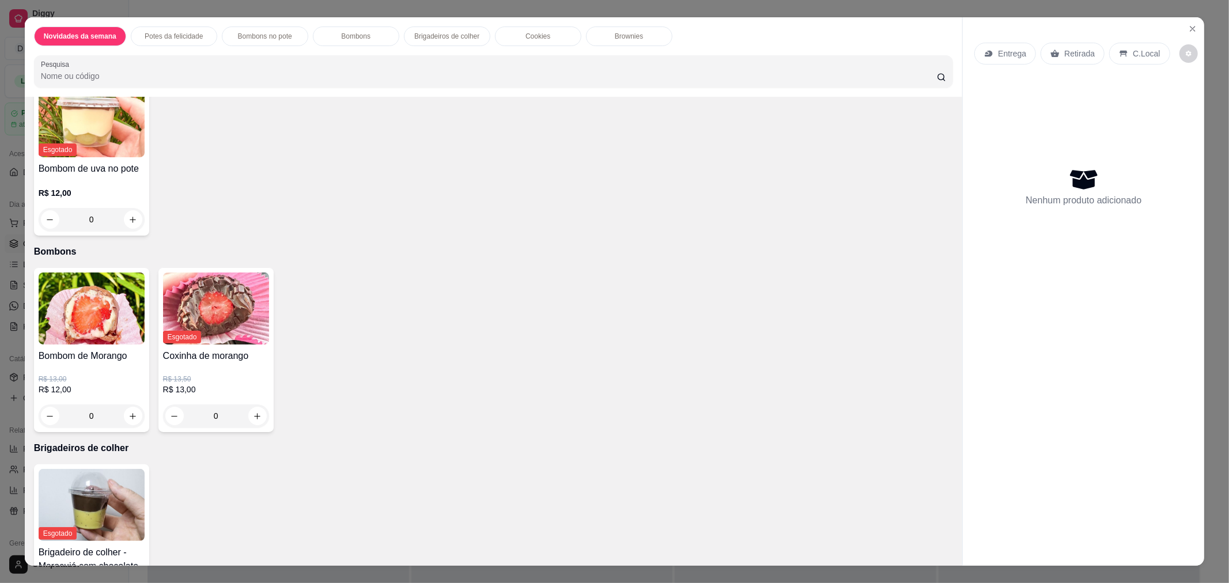
click at [539, 37] on p "Cookies" at bounding box center [538, 36] width 25 height 9
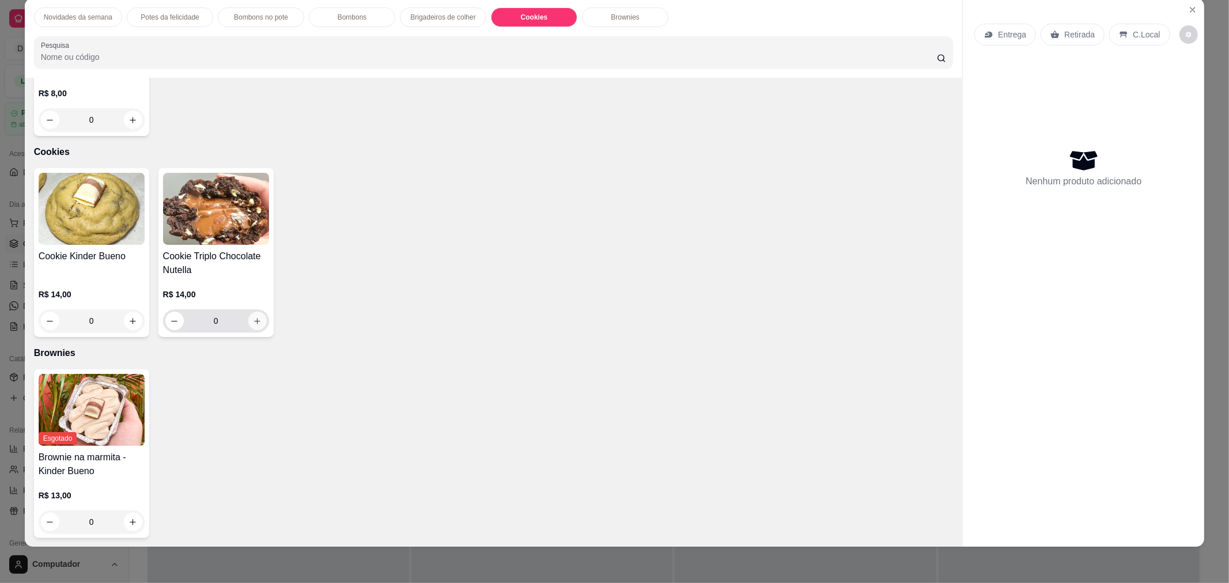
click at [249, 325] on button "increase-product-quantity" at bounding box center [257, 321] width 18 height 18
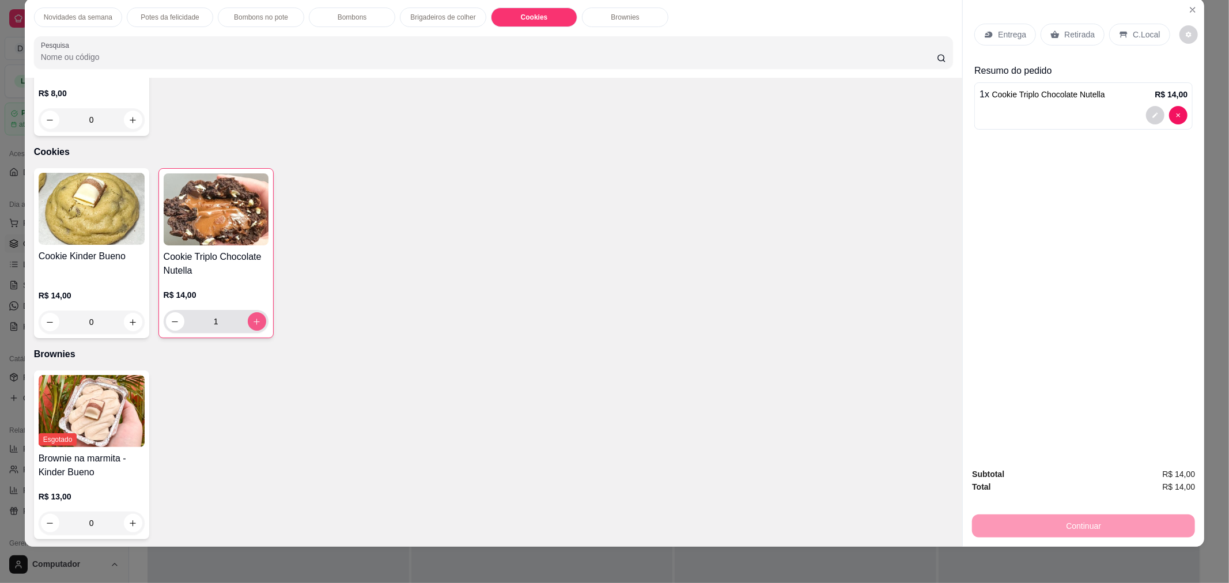
type input "1"
click at [1070, 38] on p "Retirada" at bounding box center [1079, 35] width 31 height 12
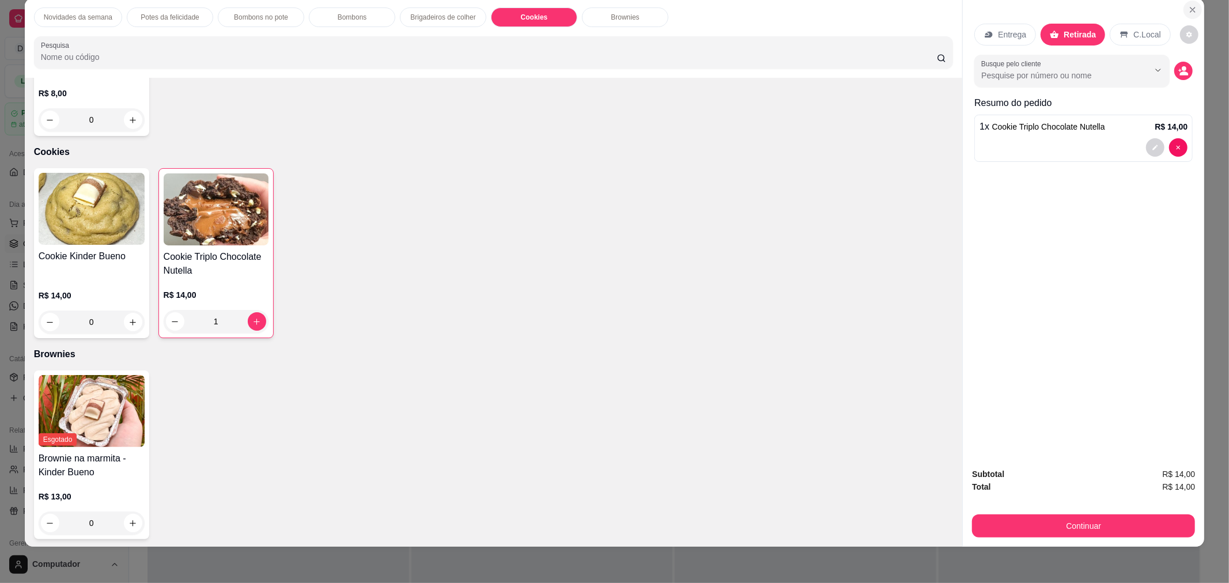
click at [1189, 12] on icon "Close" at bounding box center [1192, 9] width 9 height 9
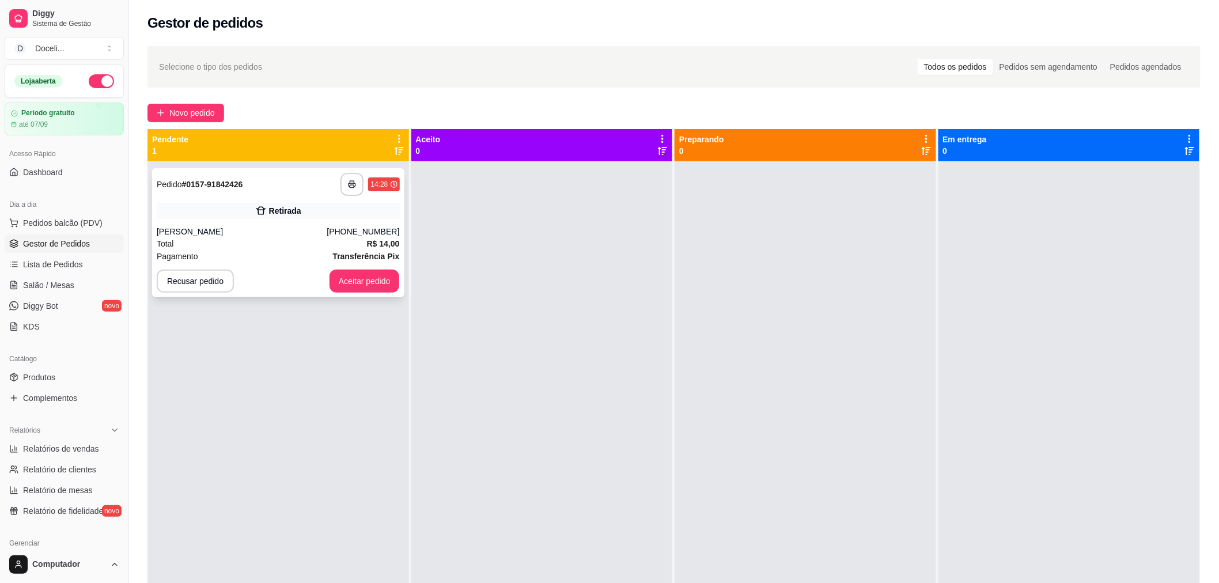
click at [308, 187] on div "**********" at bounding box center [278, 184] width 243 height 23
click at [199, 112] on span "Novo pedido" at bounding box center [192, 113] width 46 height 13
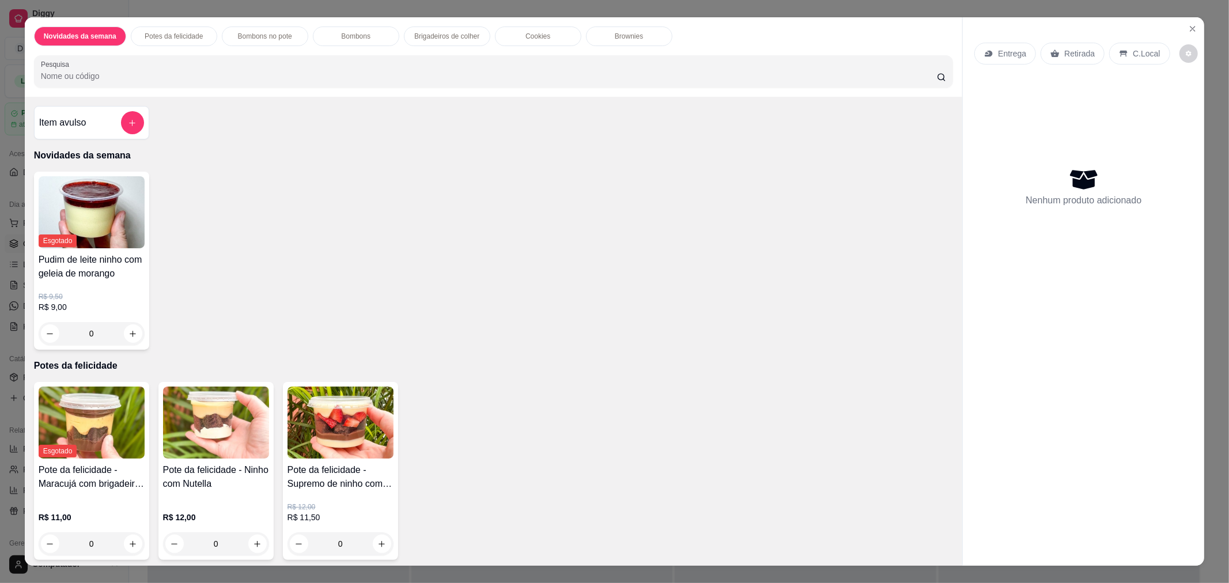
click at [536, 43] on div "Cookies" at bounding box center [538, 37] width 86 height 20
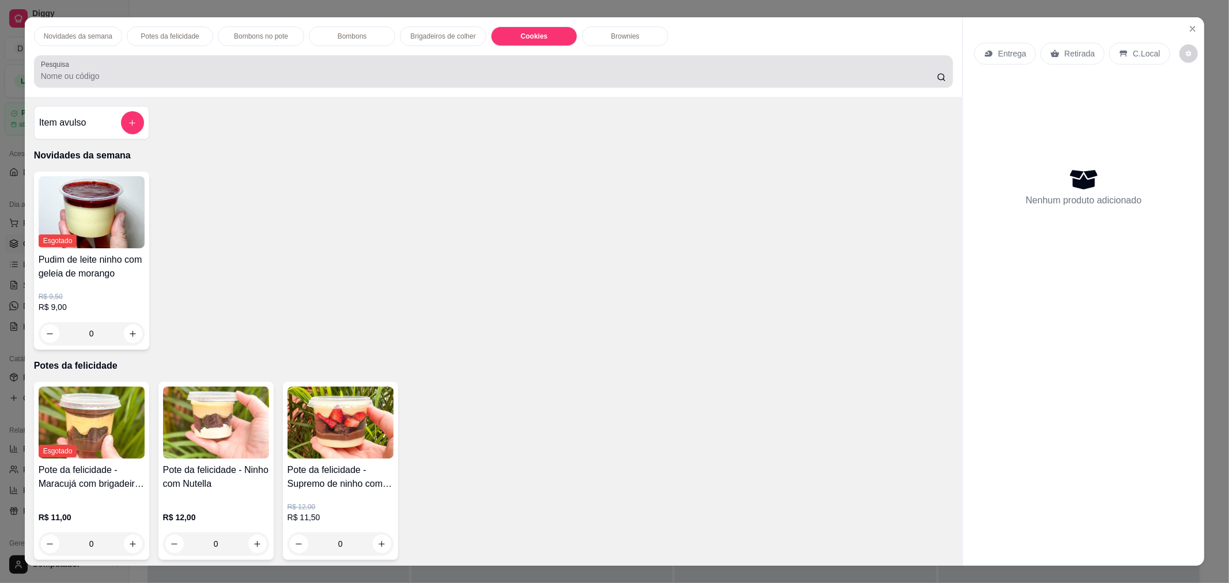
scroll to position [19, 0]
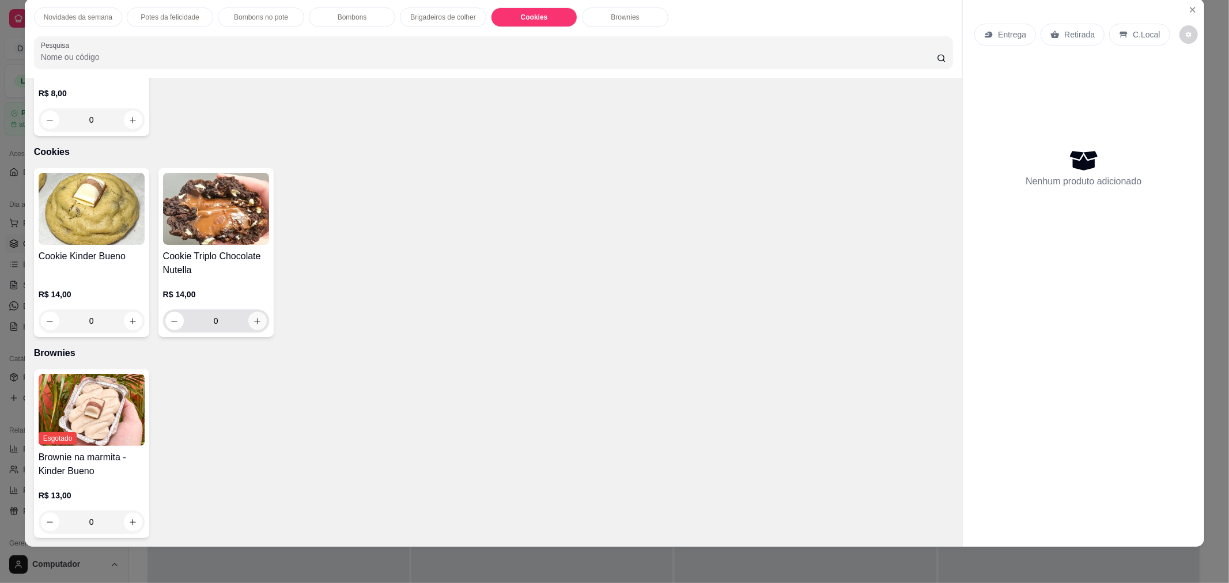
click at [254, 320] on icon "increase-product-quantity" at bounding box center [257, 321] width 9 height 9
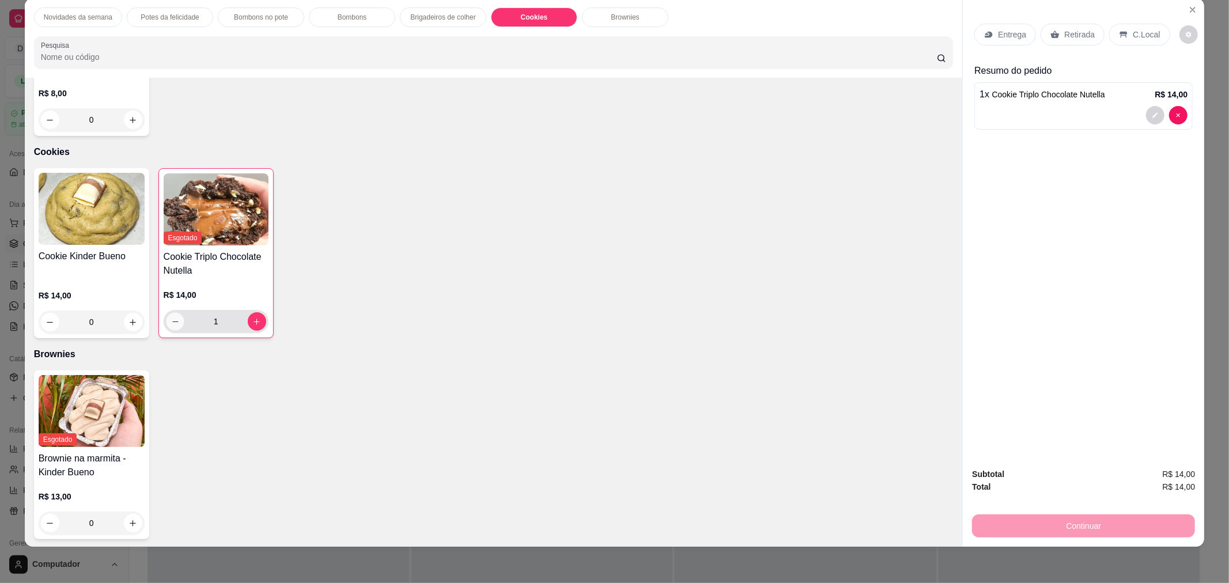
click at [175, 321] on button "decrease-product-quantity" at bounding box center [175, 322] width 18 height 18
type input "0"
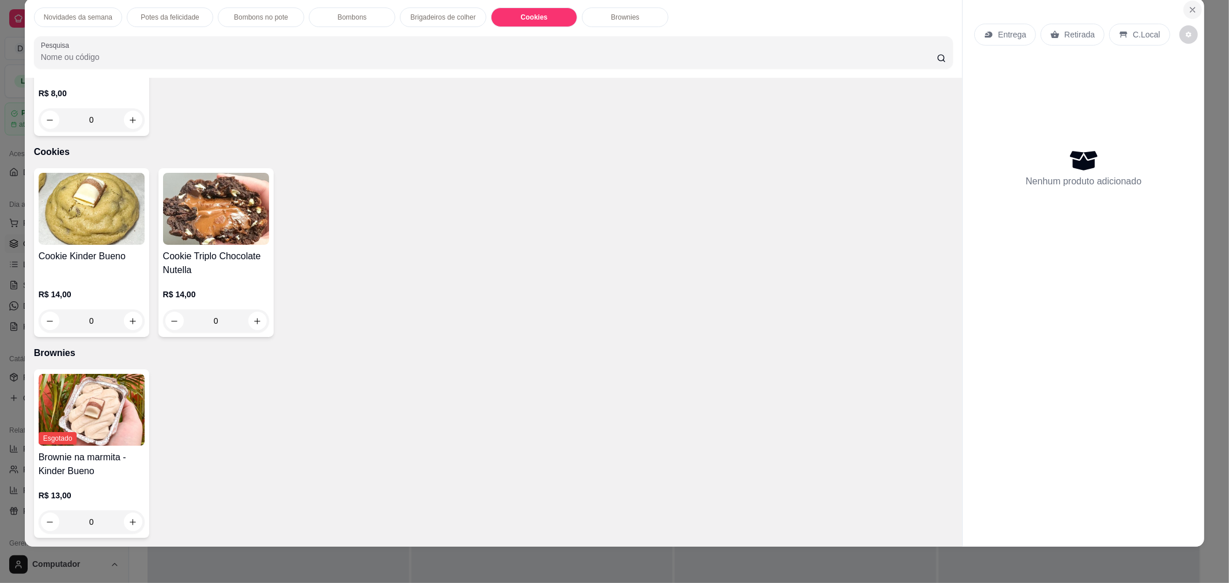
click at [1189, 5] on icon "Close" at bounding box center [1192, 9] width 9 height 9
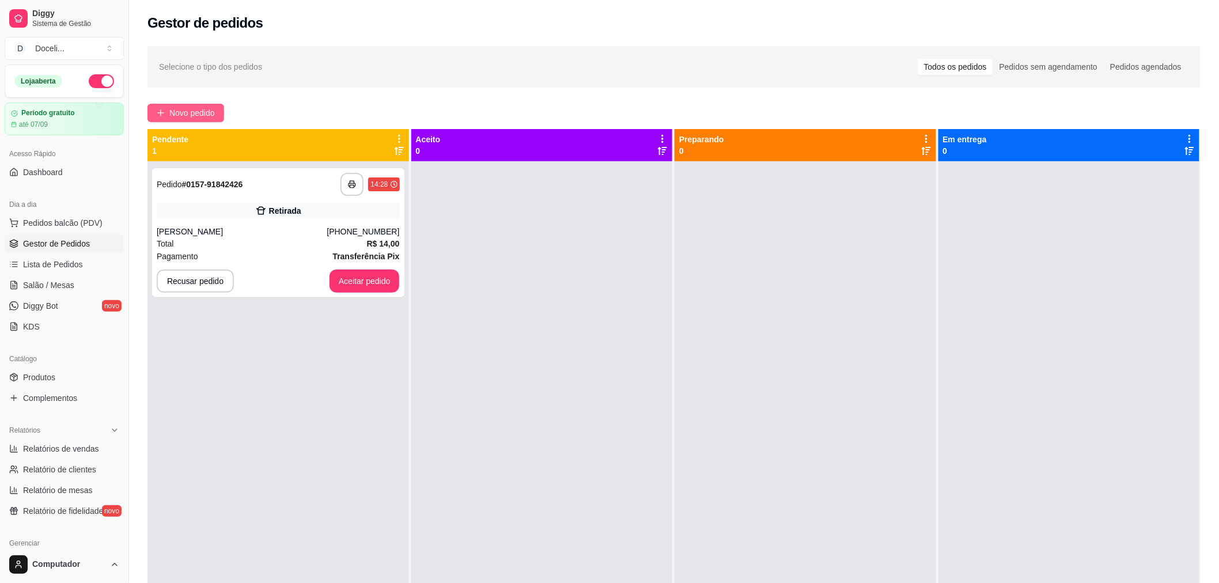
click at [209, 112] on span "Novo pedido" at bounding box center [192, 113] width 46 height 13
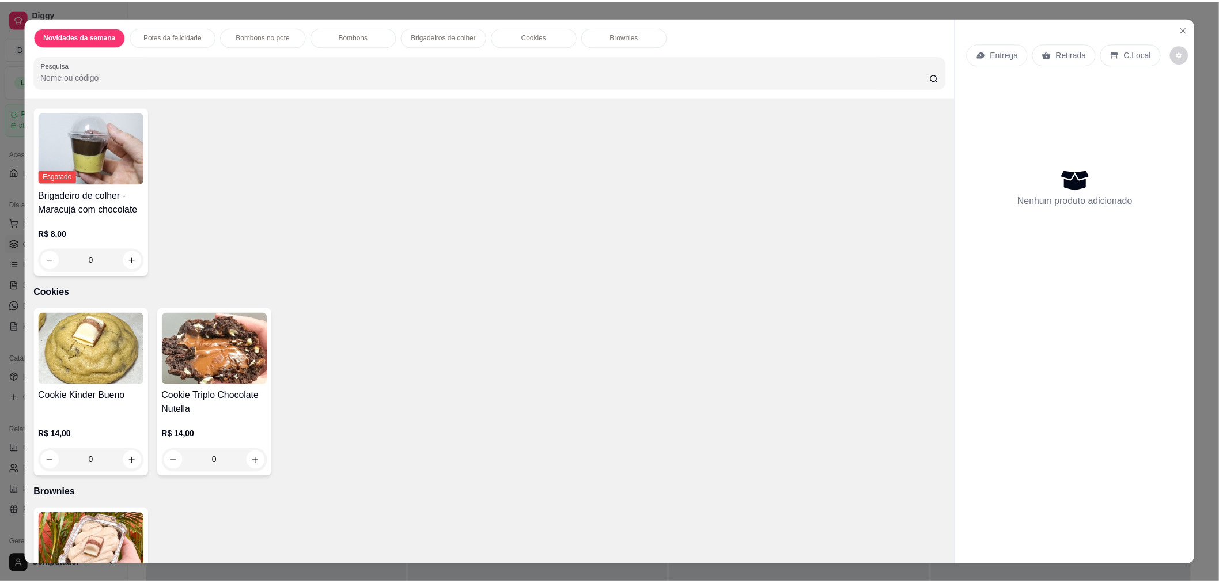
scroll to position [896, 0]
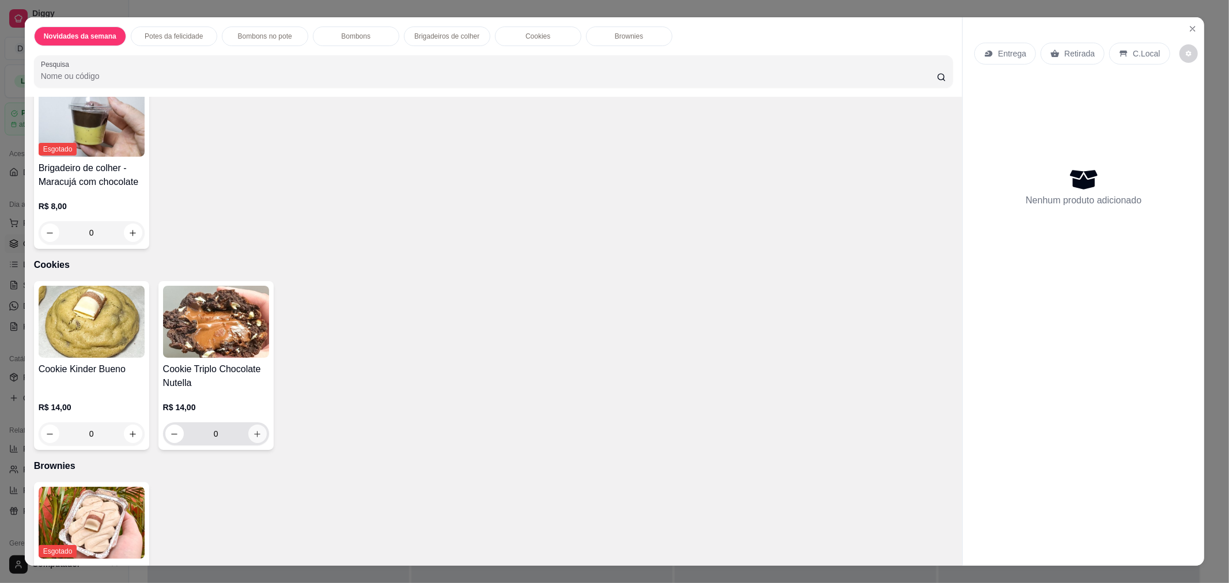
click at [248, 435] on button "increase-product-quantity" at bounding box center [257, 434] width 18 height 18
type input "1"
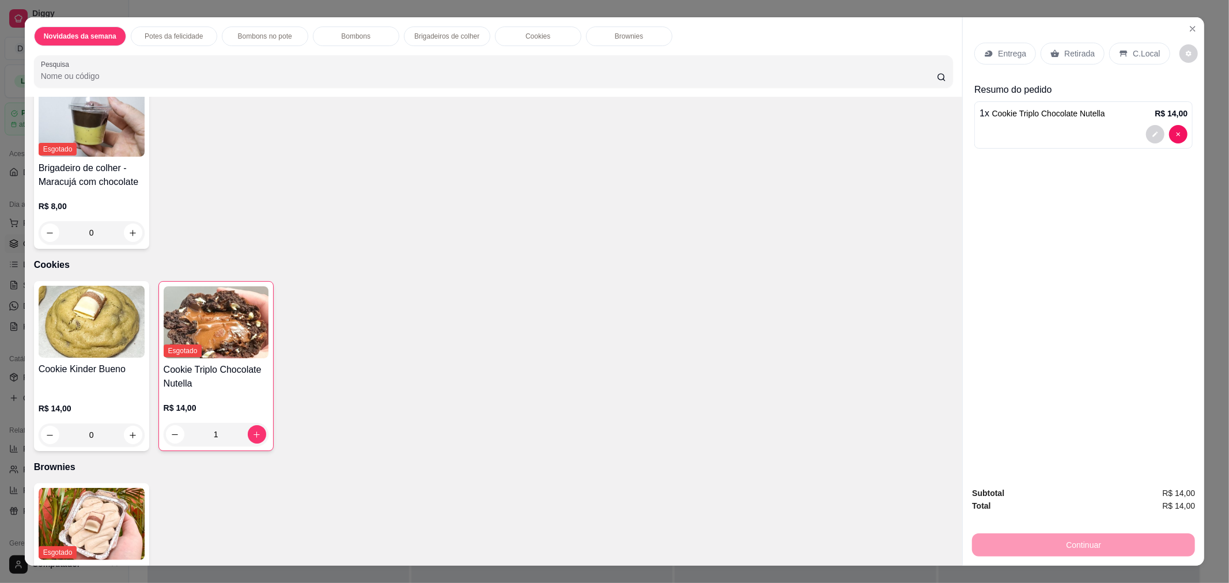
click at [1066, 48] on p "Retirada" at bounding box center [1079, 54] width 31 height 12
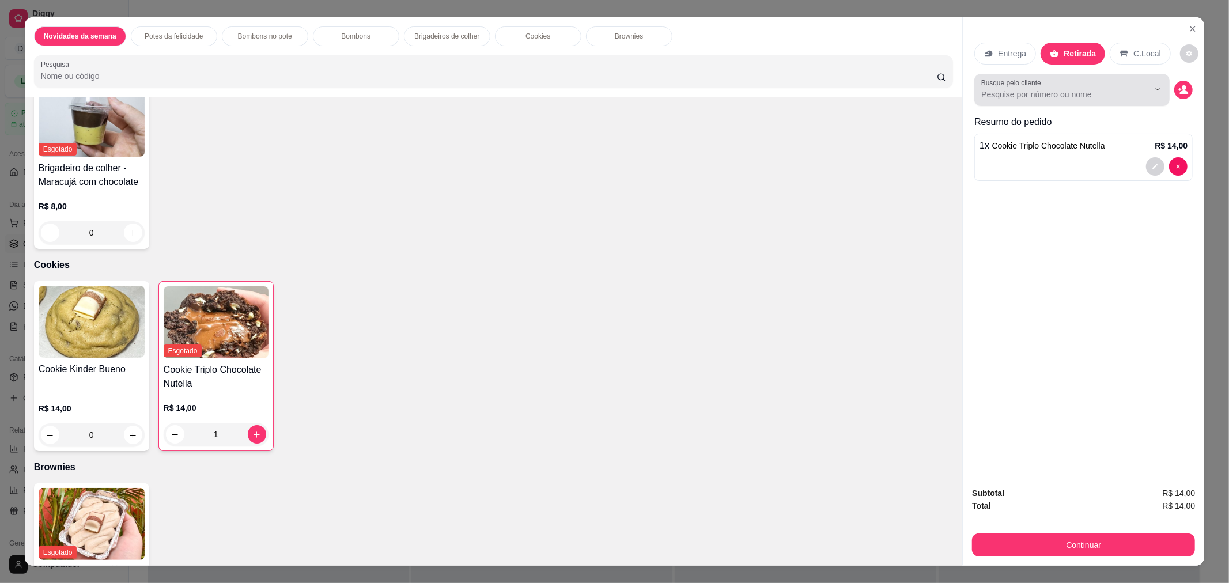
click at [1095, 79] on div at bounding box center [1072, 89] width 182 height 23
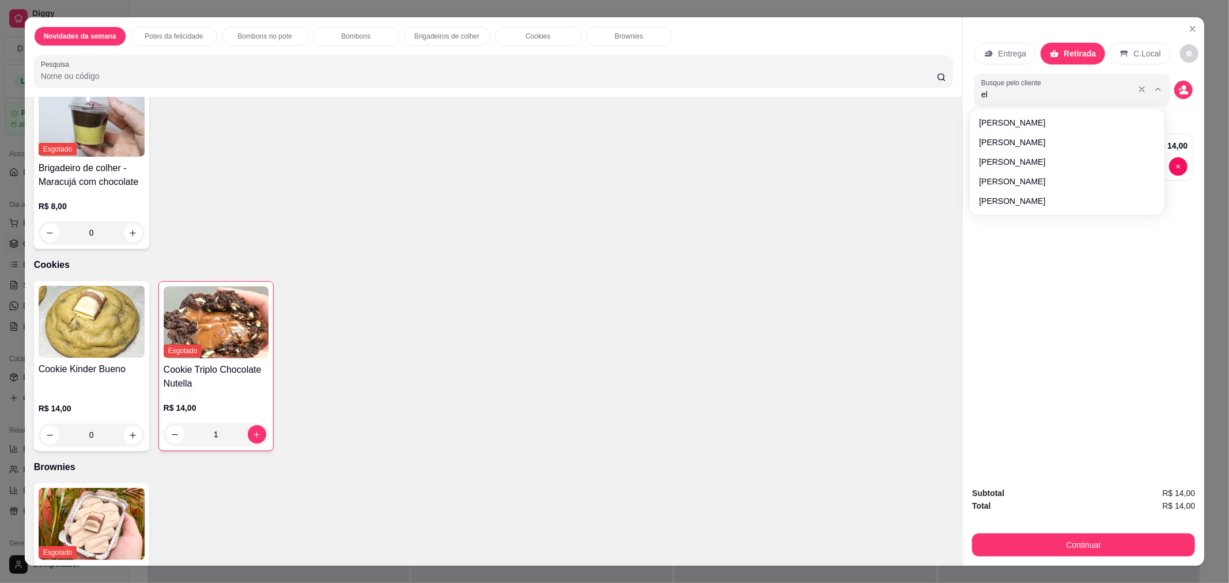
type input "eli"
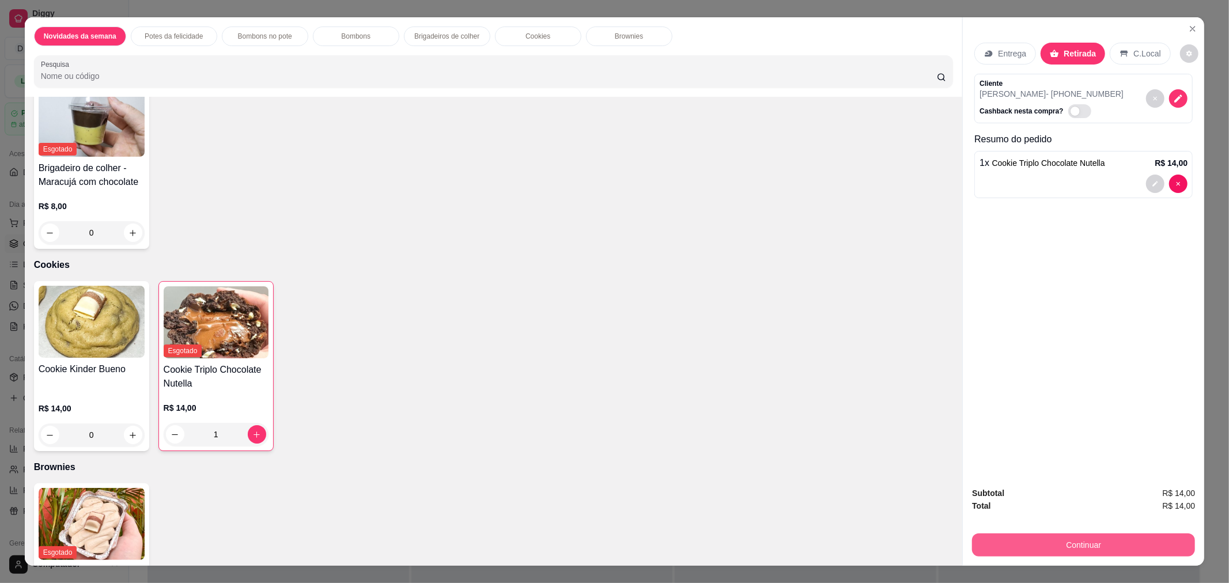
click at [1084, 542] on button "Continuar" at bounding box center [1083, 545] width 223 height 23
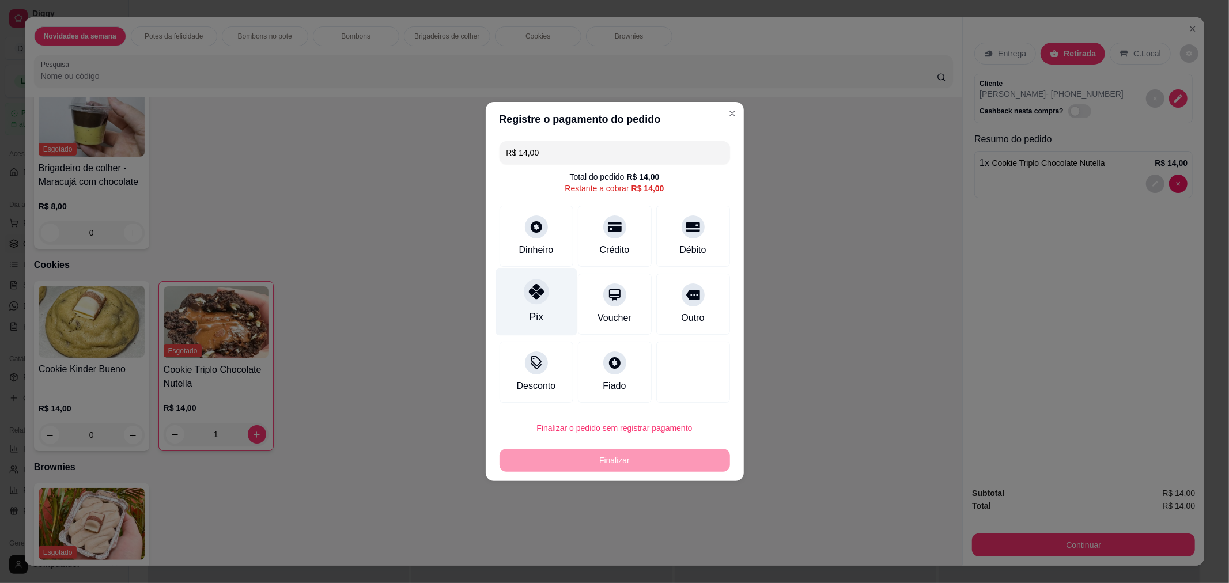
click at [537, 297] on icon at bounding box center [535, 291] width 15 height 15
type input "R$ 0,00"
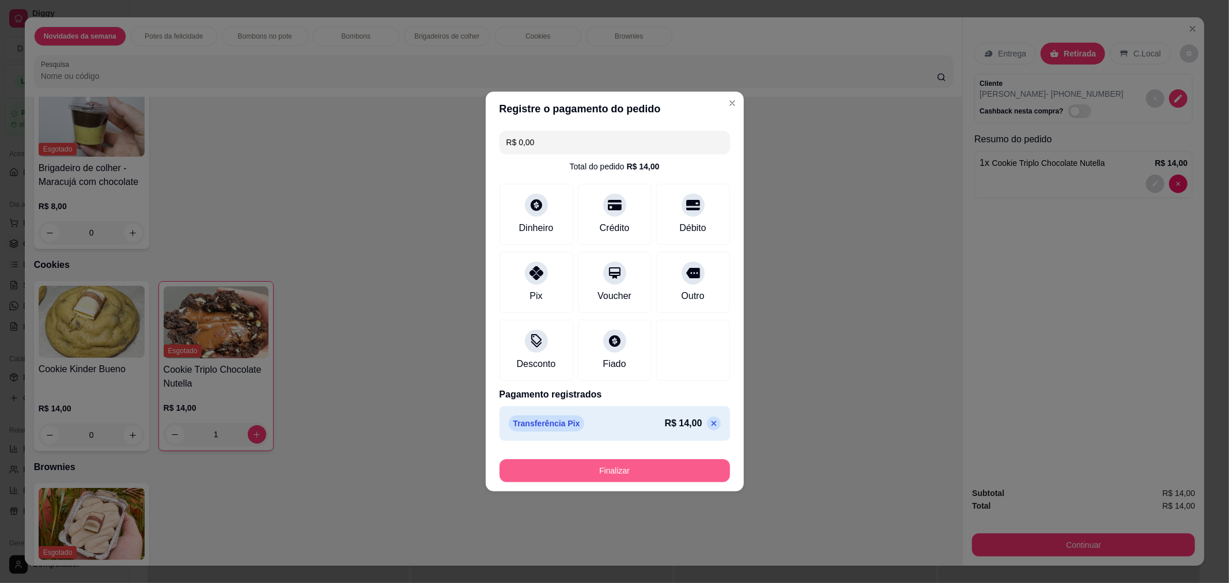
click at [640, 469] on button "Finalizar" at bounding box center [615, 470] width 231 height 23
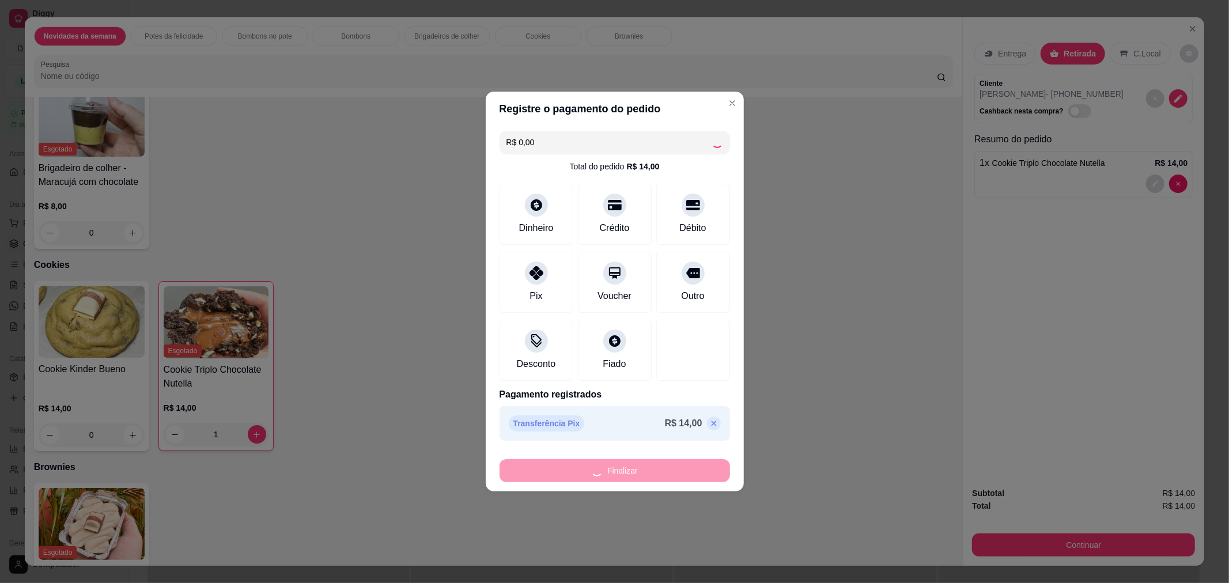
type input "0"
type input "-R$ 14,00"
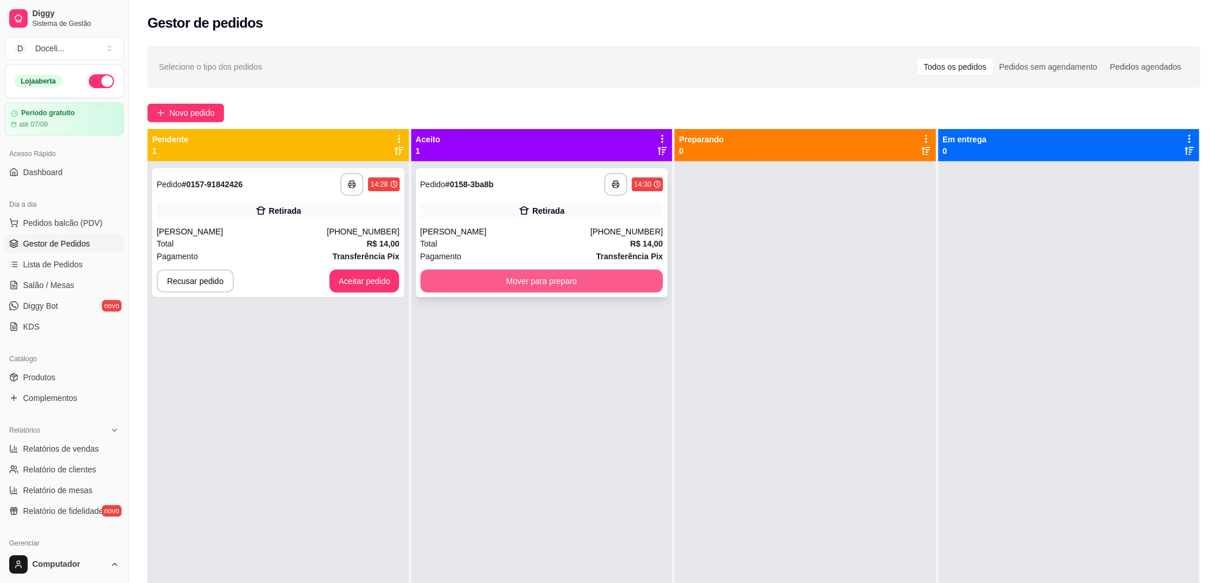
click at [571, 281] on button "Mover para preparo" at bounding box center [542, 281] width 243 height 23
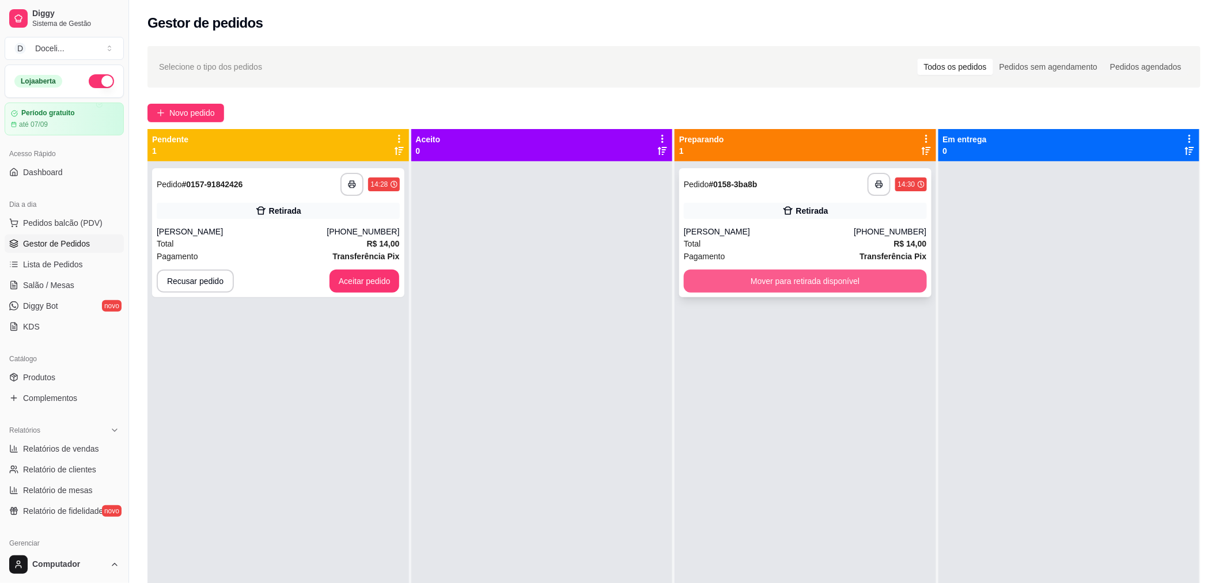
click at [793, 277] on button "Mover para retirada disponível" at bounding box center [805, 281] width 243 height 23
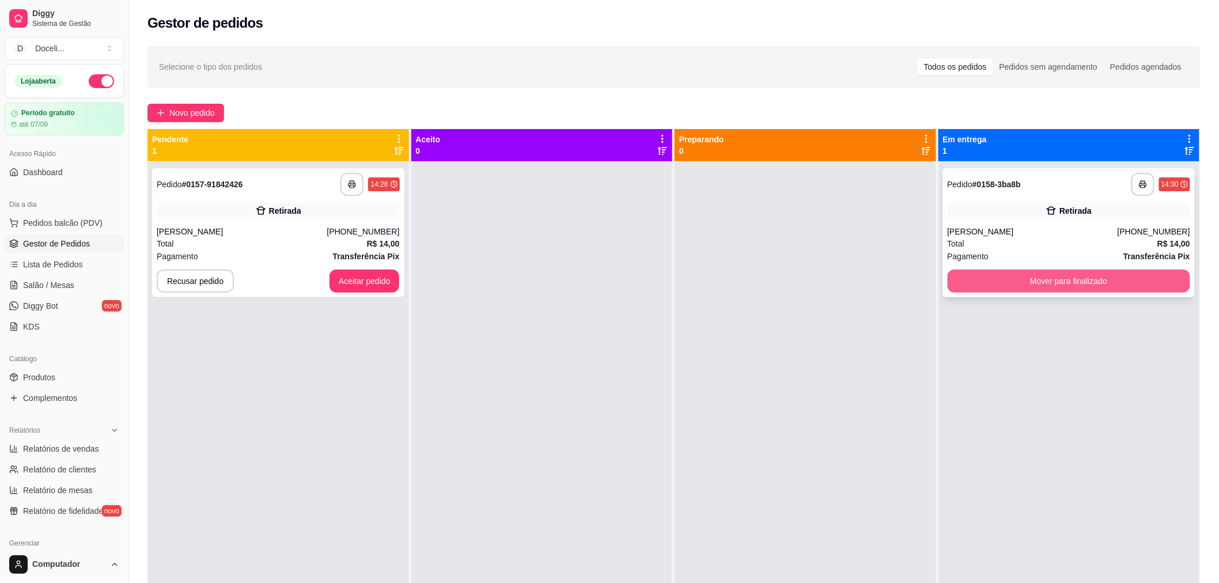
click at [1086, 277] on button "Mover para finalizado" at bounding box center [1069, 281] width 243 height 23
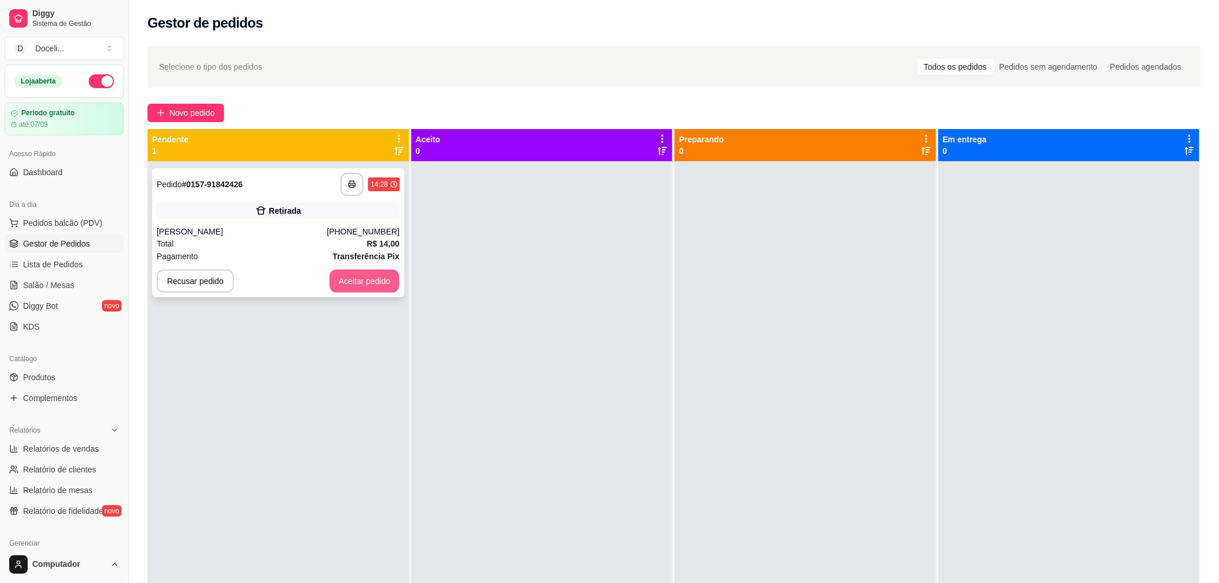
click at [356, 289] on button "Aceitar pedido" at bounding box center [365, 281] width 70 height 23
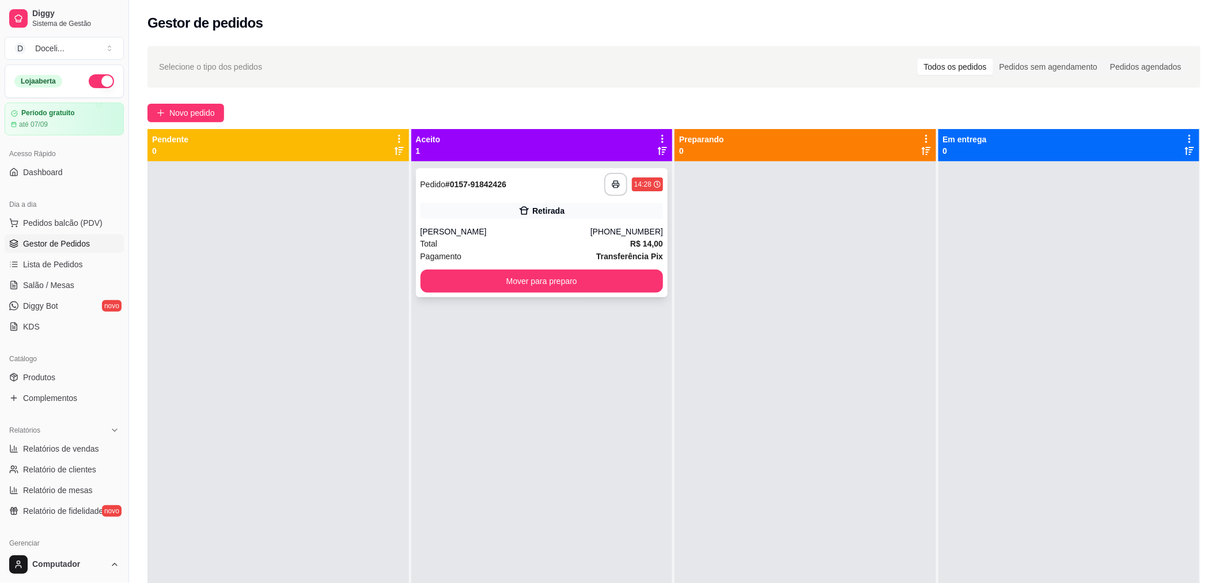
click at [540, 188] on div "**********" at bounding box center [542, 184] width 243 height 23
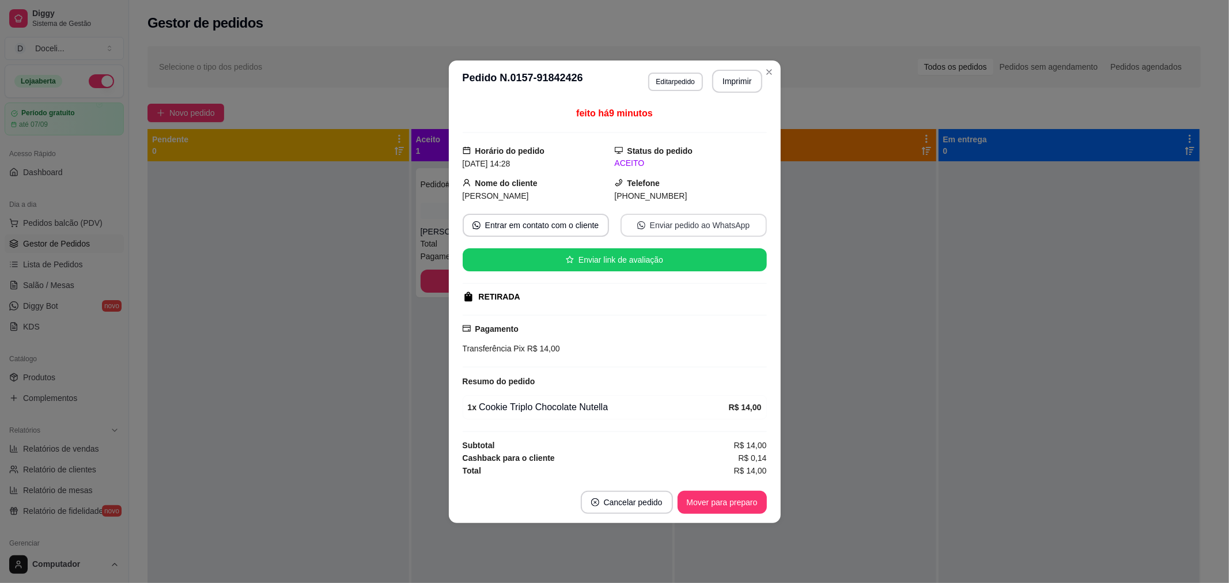
click at [715, 223] on button "Enviar pedido ao WhatsApp" at bounding box center [694, 225] width 146 height 23
